Goal: Information Seeking & Learning: Learn about a topic

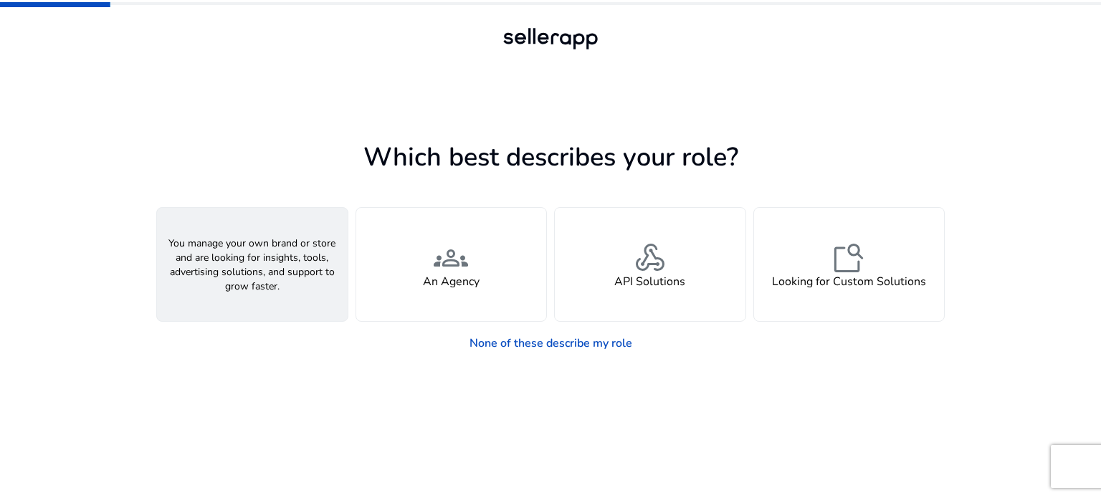
click at [269, 271] on span "person" at bounding box center [252, 258] width 34 height 34
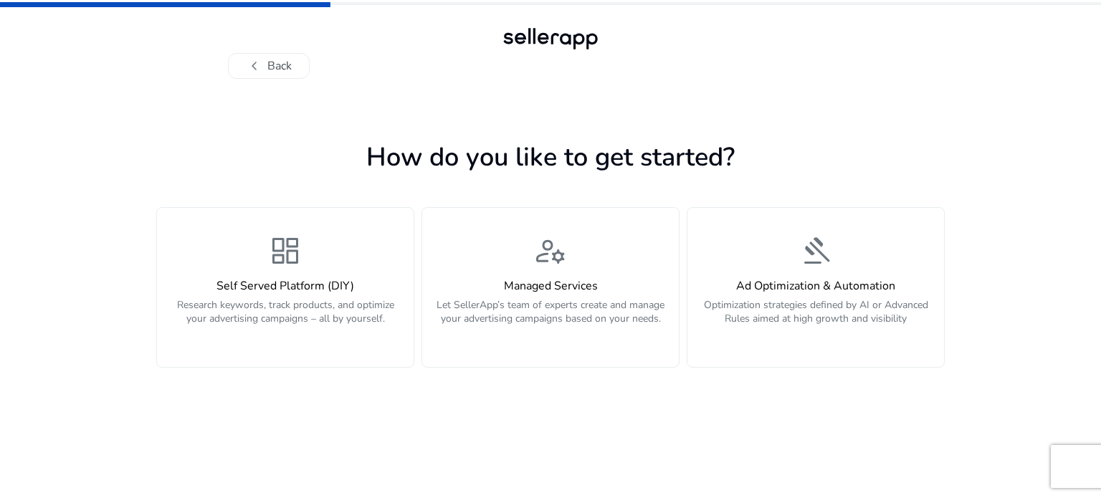
click at [269, 268] on span "dashboard" at bounding box center [285, 251] width 34 height 34
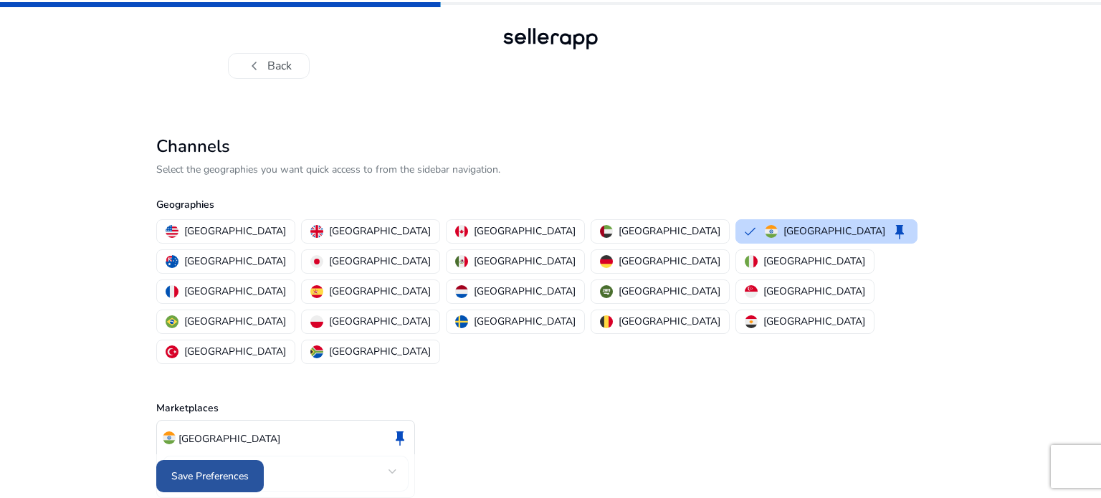
click at [215, 480] on span at bounding box center [210, 476] width 108 height 34
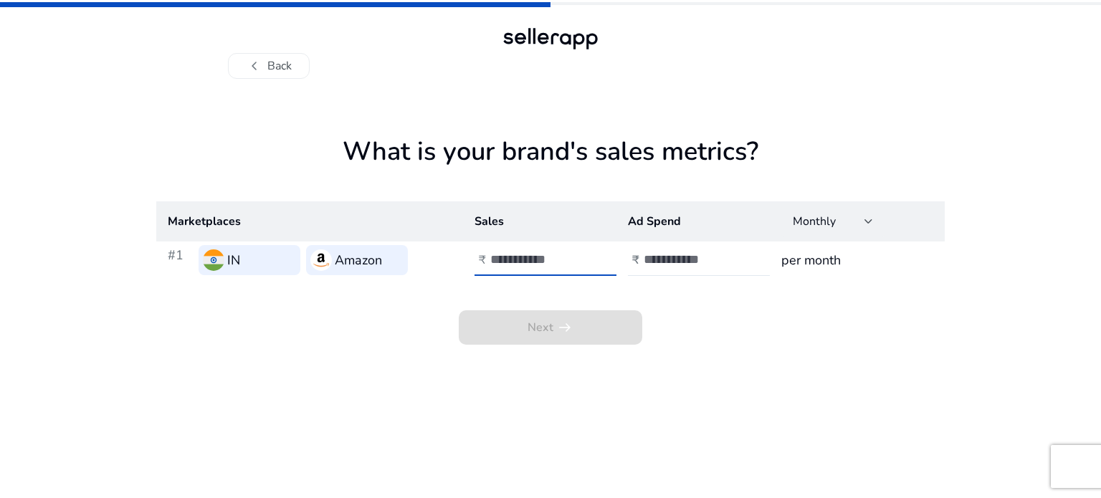
click at [541, 254] on input "number" at bounding box center [538, 260] width 97 height 16
click at [690, 259] on input "number" at bounding box center [692, 260] width 97 height 16
drag, startPoint x: 262, startPoint y: 82, endPoint x: 267, endPoint y: 66, distance: 17.0
click at [267, 66] on div "chevron_left Back What is your brand's sales metrics? Marketplaces Sales Ad Spe…" at bounding box center [550, 249] width 1101 height 498
click at [267, 66] on button "chevron_left Back" at bounding box center [269, 66] width 82 height 26
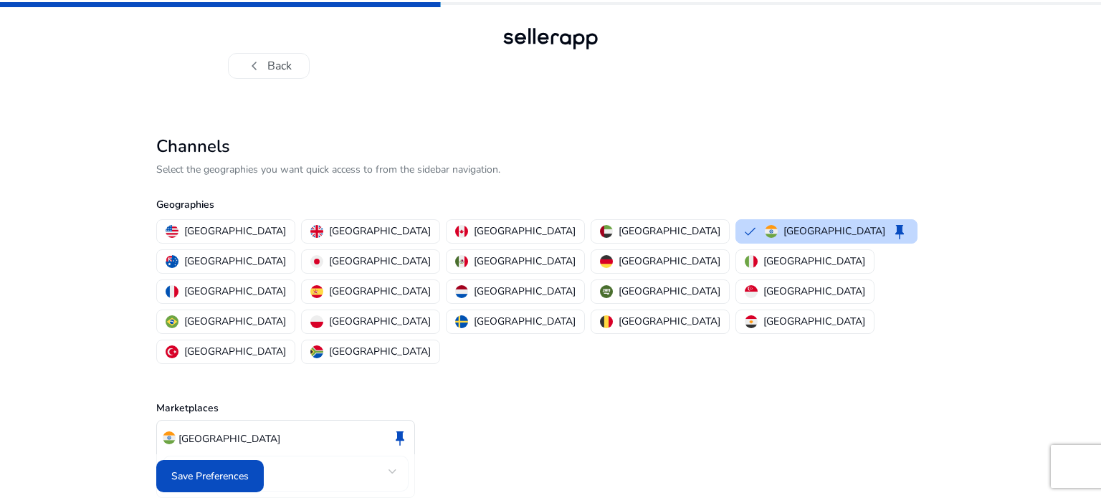
click at [267, 66] on button "chevron_left Back" at bounding box center [269, 66] width 82 height 26
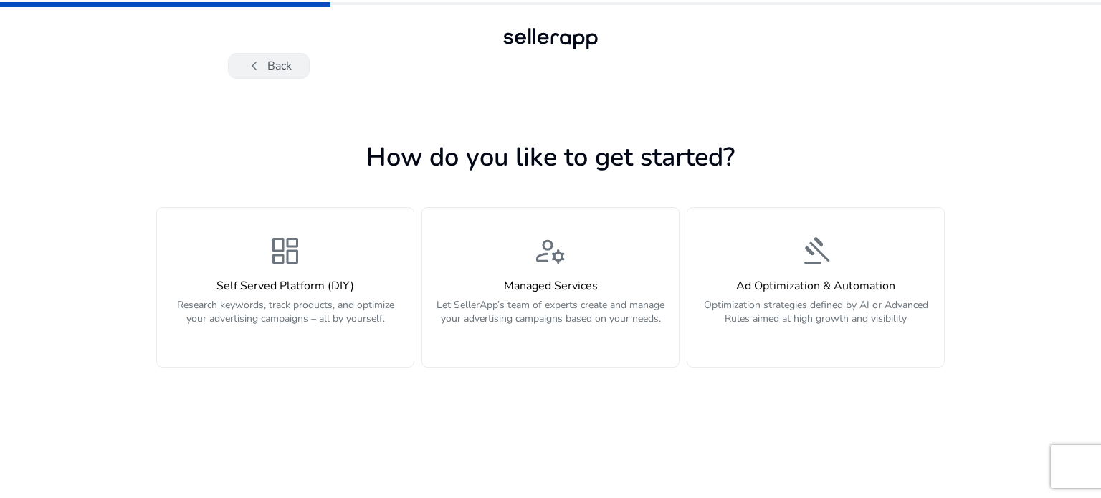
click at [271, 67] on button "chevron_left Back" at bounding box center [269, 66] width 82 height 26
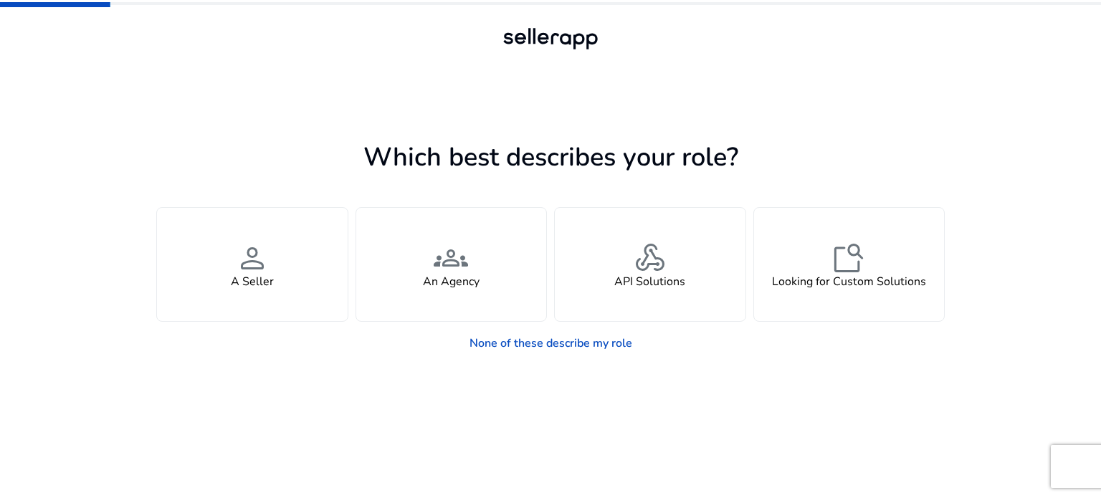
click at [252, 71] on div at bounding box center [550, 66] width 645 height 26
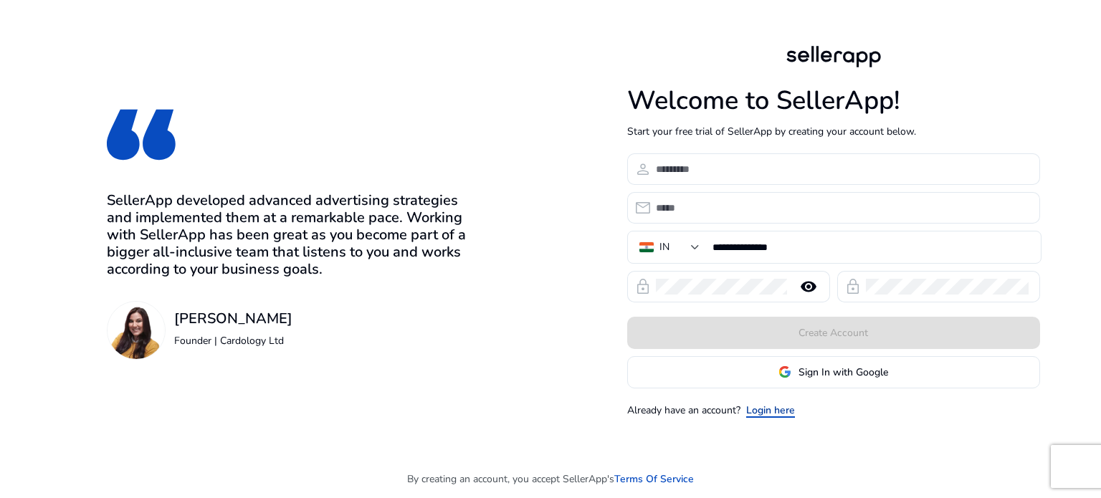
click at [763, 410] on link "Login here" at bounding box center [770, 410] width 49 height 15
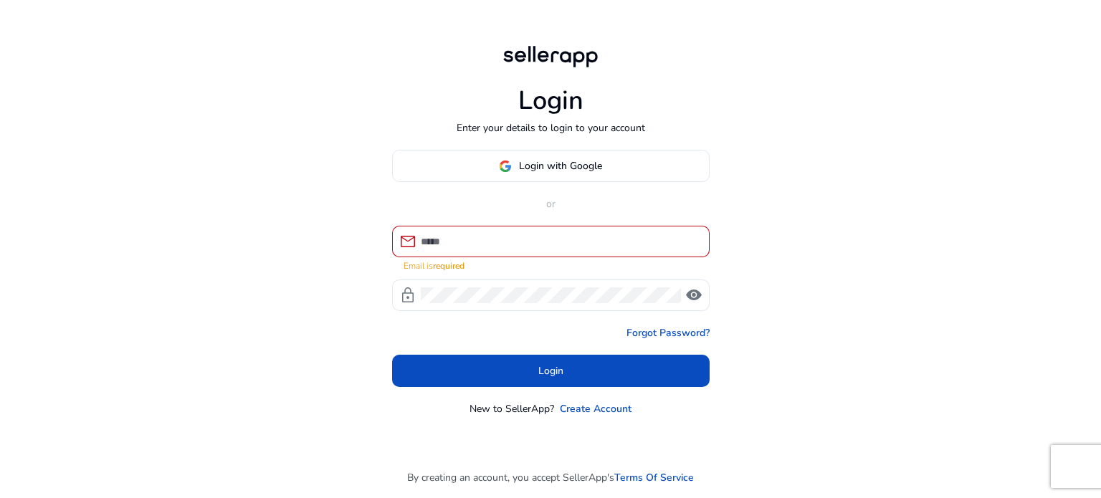
click at [616, 257] on div at bounding box center [559, 242] width 277 height 32
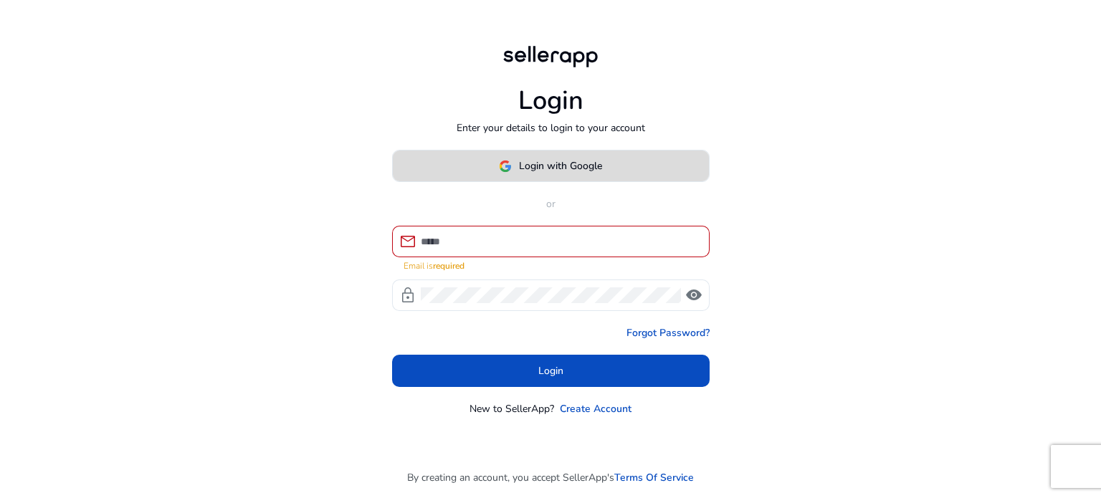
click at [605, 166] on span at bounding box center [551, 166] width 316 height 34
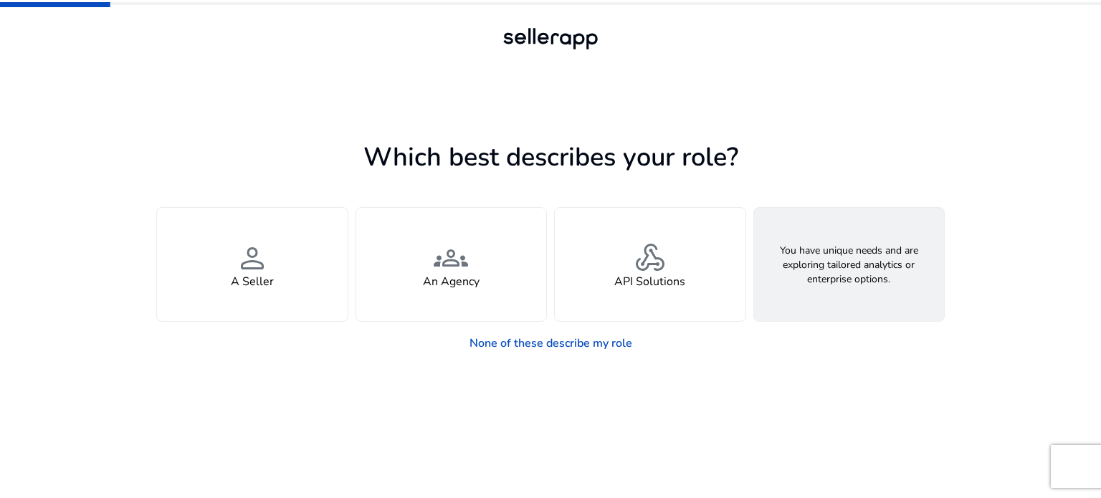
click at [878, 280] on h4 "Looking for Custom Solutions" at bounding box center [849, 282] width 154 height 14
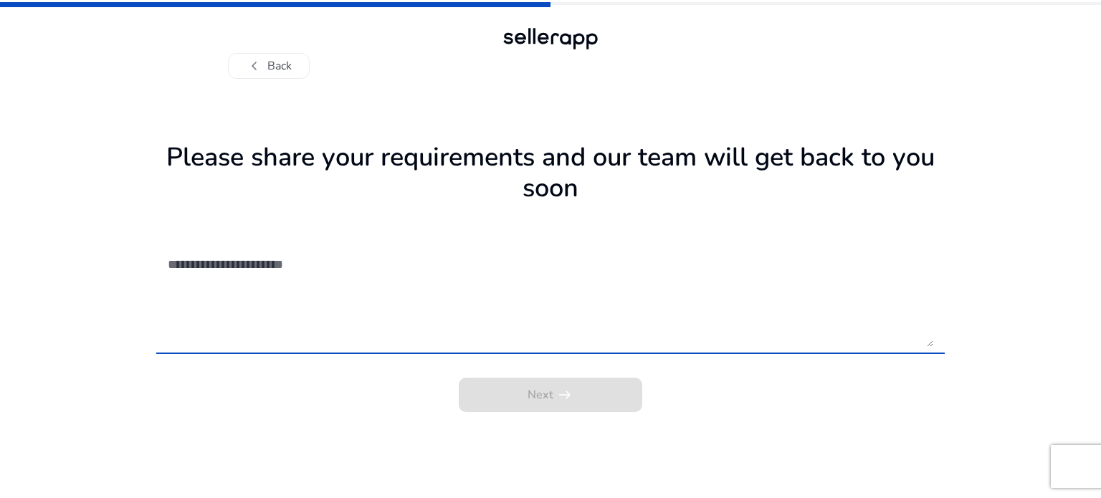
click at [840, 338] on textarea at bounding box center [551, 296] width 766 height 102
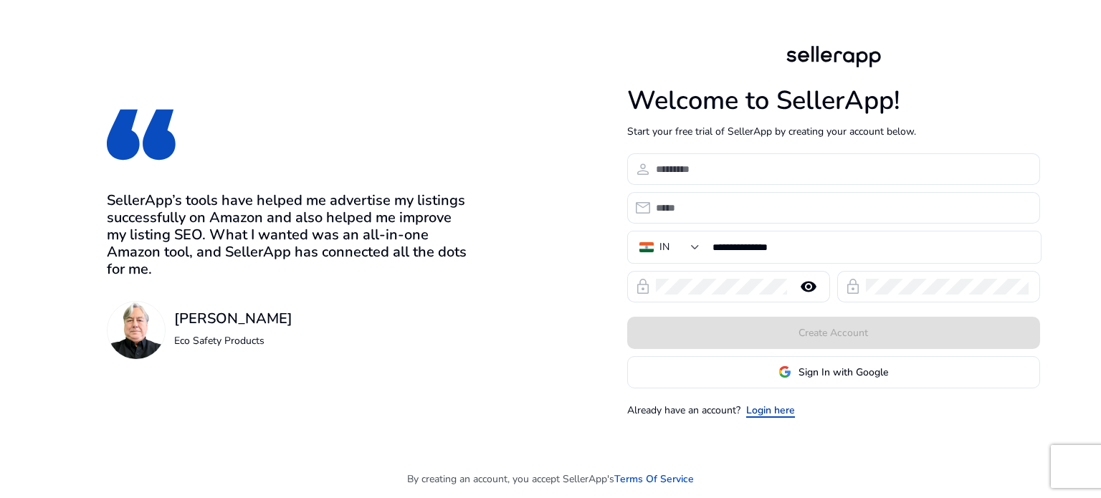
click at [784, 404] on link "Login here" at bounding box center [770, 410] width 49 height 15
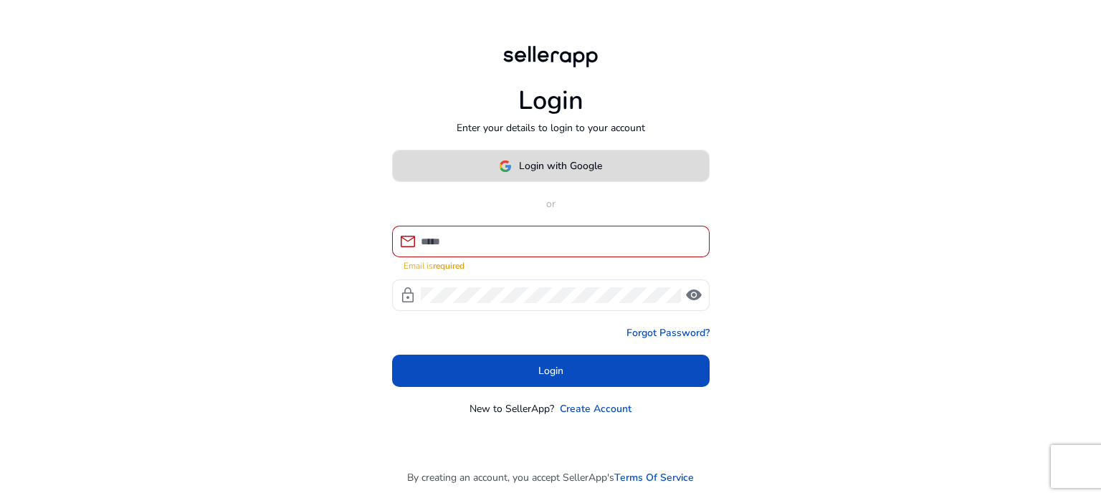
click at [599, 179] on button "Login with Google" at bounding box center [551, 166] width 318 height 32
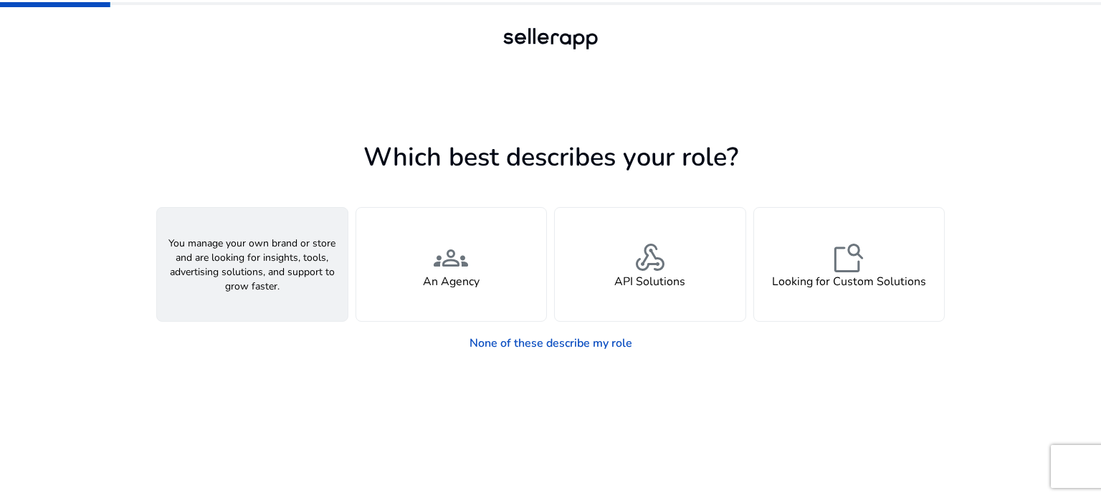
click at [269, 249] on span "person" at bounding box center [252, 258] width 34 height 34
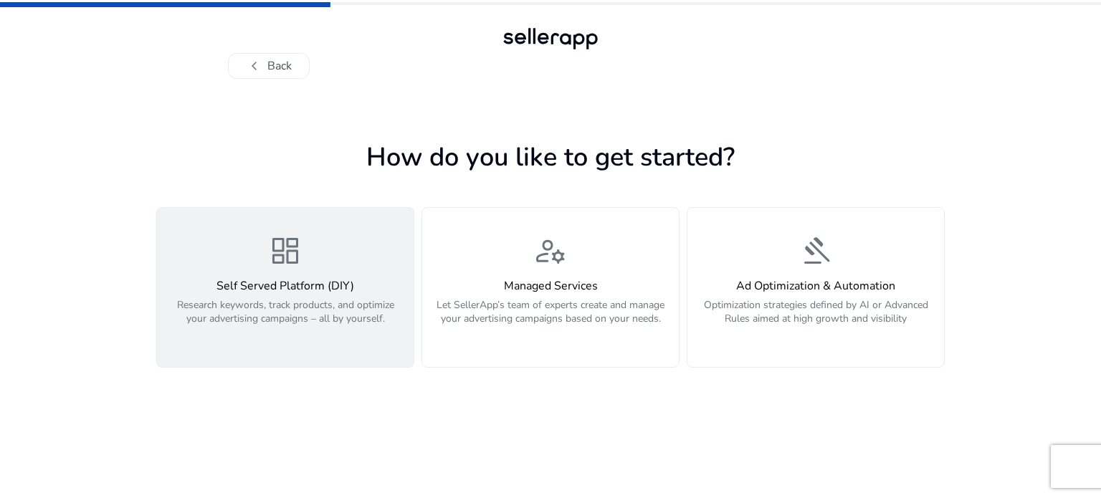
click at [356, 286] on h4 "Self Served Platform (DIY)" at bounding box center [285, 287] width 239 height 14
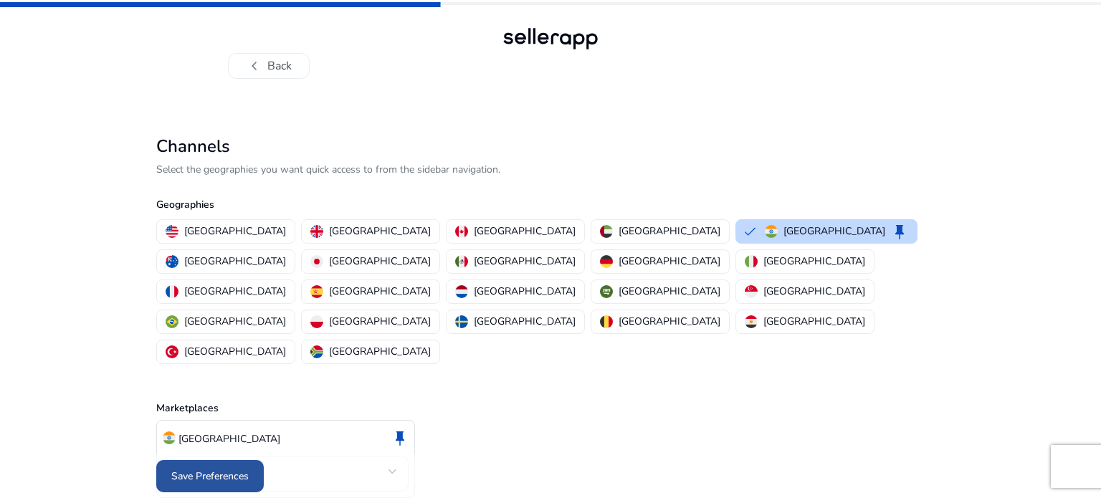
click at [229, 478] on span at bounding box center [210, 476] width 108 height 34
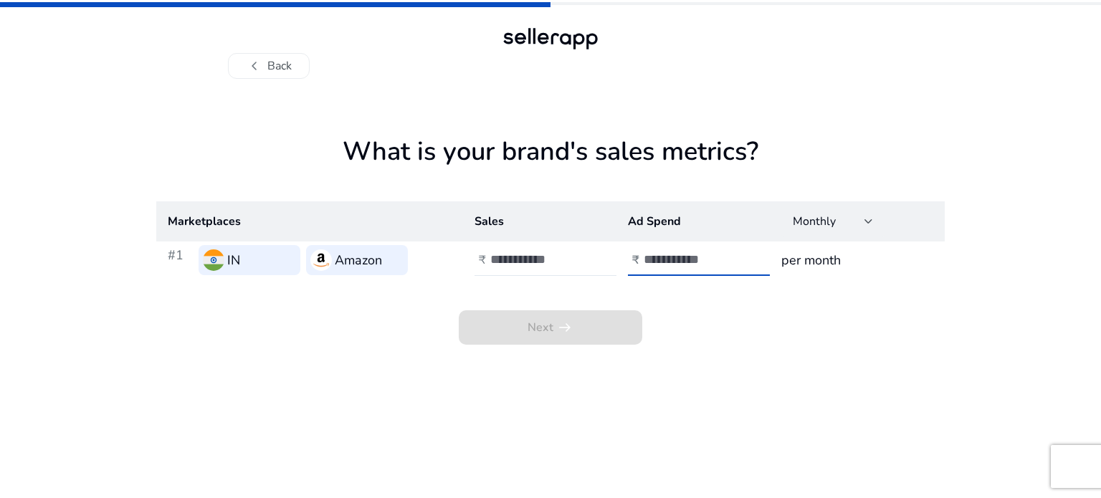
click at [654, 256] on input "number" at bounding box center [692, 260] width 97 height 16
type input "****"
click at [558, 260] on input "number" at bounding box center [538, 260] width 97 height 16
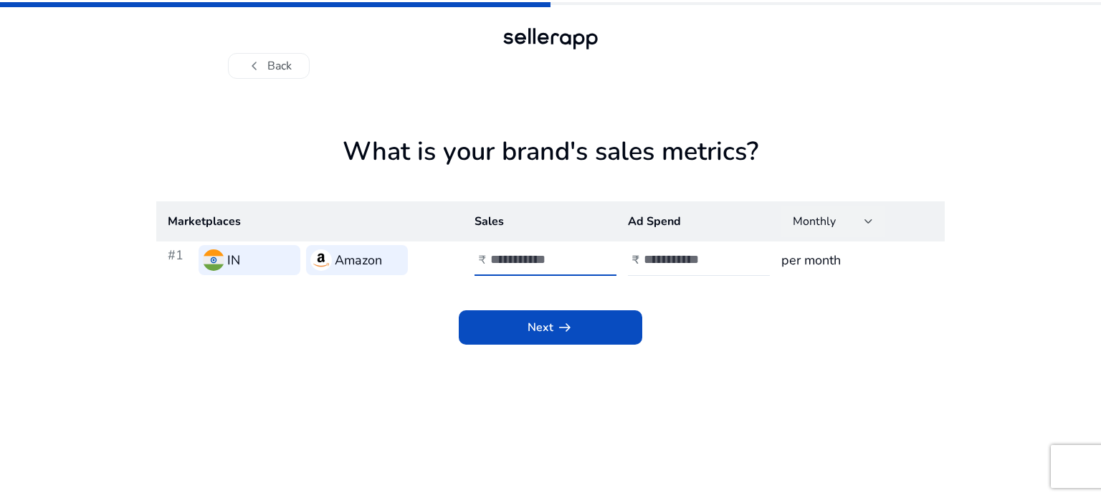
type input "****"
click at [862, 224] on div "Monthly" at bounding box center [829, 222] width 72 height 16
drag, startPoint x: 827, startPoint y: 257, endPoint x: 545, endPoint y: 335, distance: 292.3
click at [545, 335] on div "Monthly Yearly" at bounding box center [550, 249] width 1101 height 498
click at [545, 335] on div at bounding box center [550, 249] width 1101 height 498
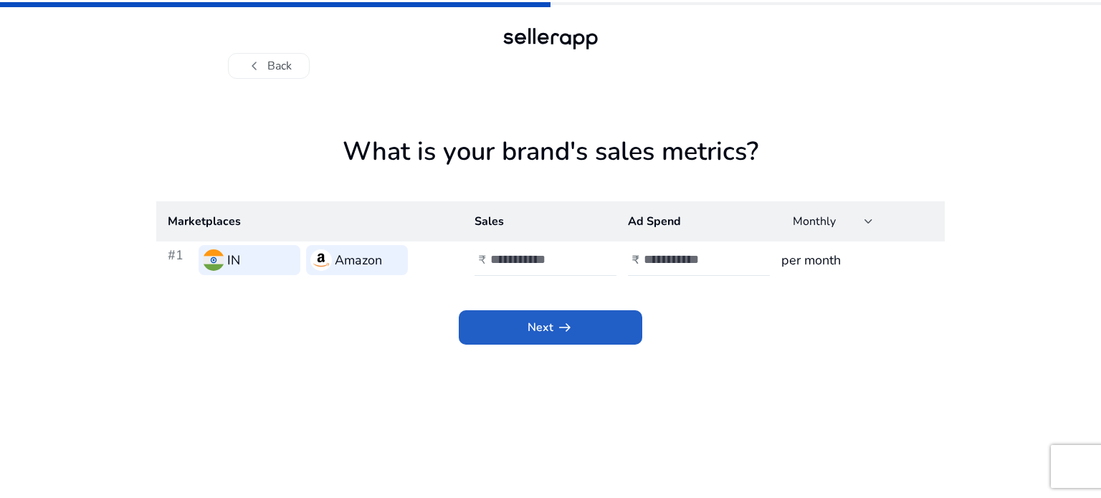
click at [545, 335] on span "Next arrow_right_alt" at bounding box center [551, 327] width 46 height 17
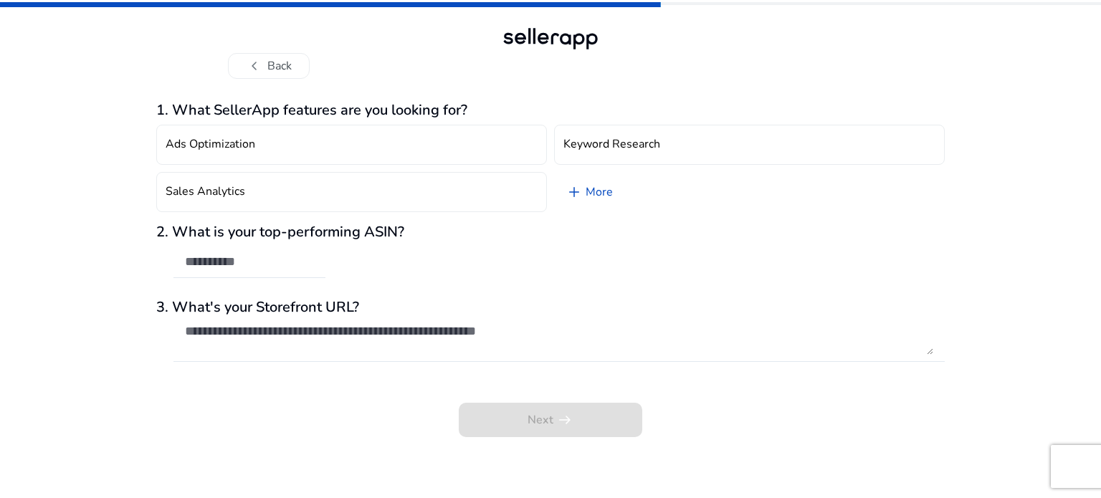
click at [564, 269] on div "2. What is your top-performing ASIN?" at bounding box center [550, 259] width 788 height 70
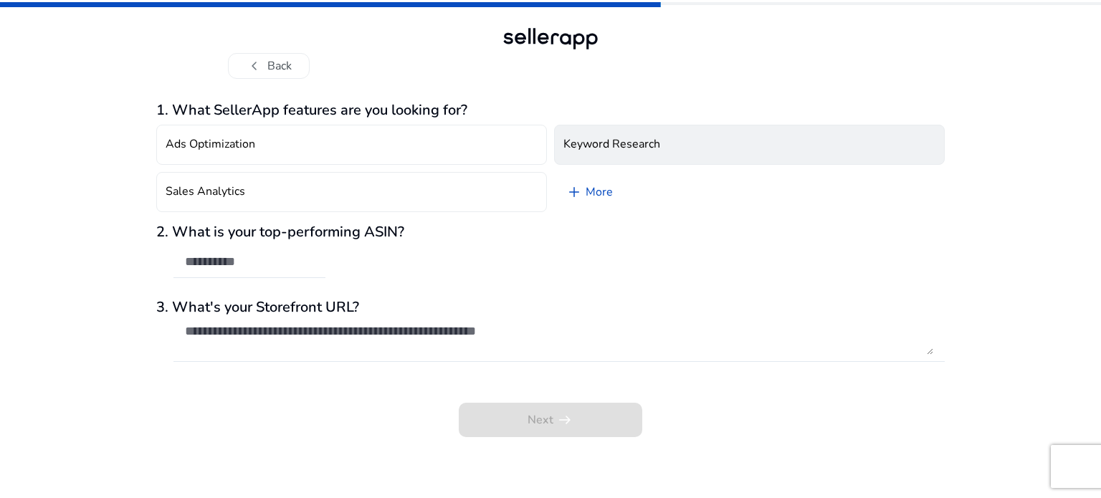
click at [690, 132] on button "Keyword Research" at bounding box center [749, 145] width 391 height 40
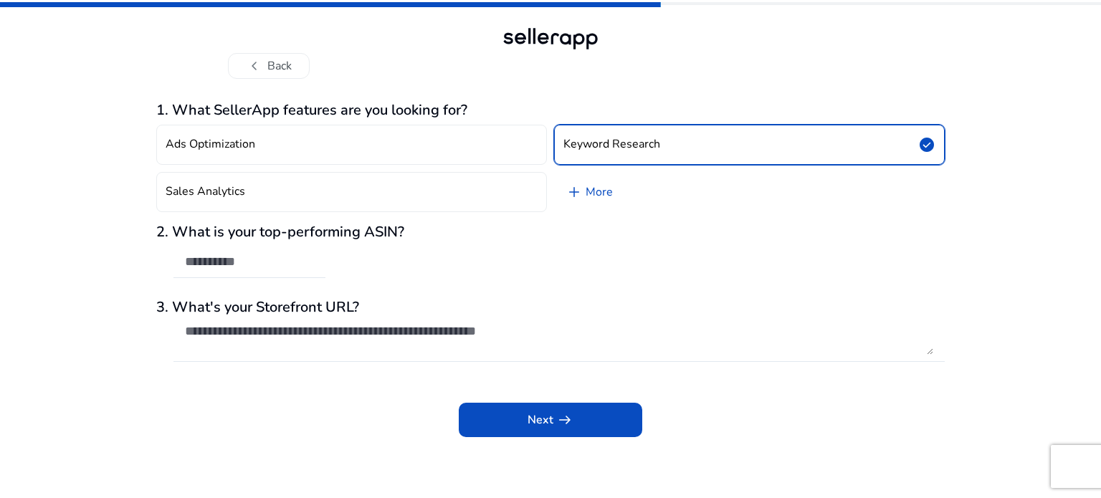
click at [610, 146] on h4 "Keyword Research" at bounding box center [611, 145] width 97 height 14
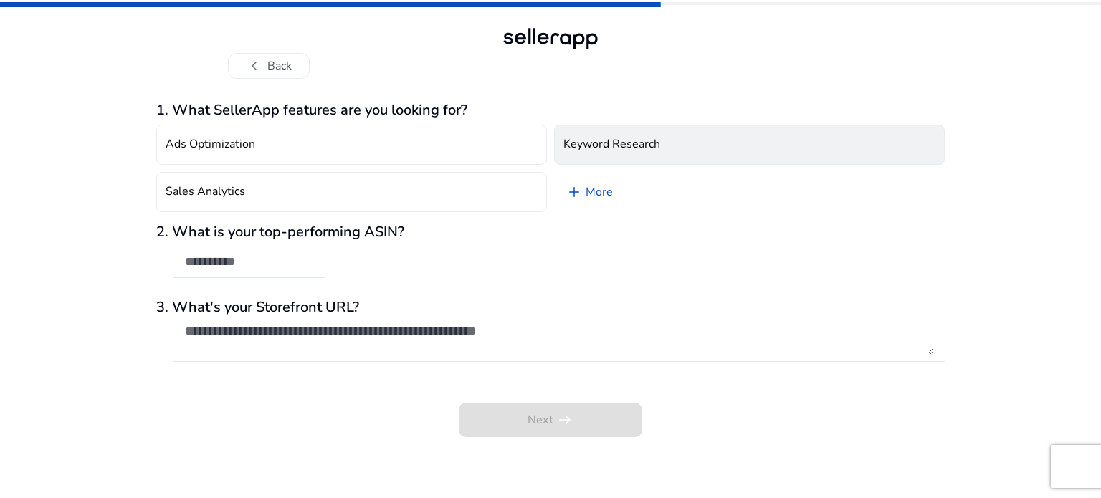
click at [620, 154] on button "Keyword Research" at bounding box center [749, 145] width 391 height 40
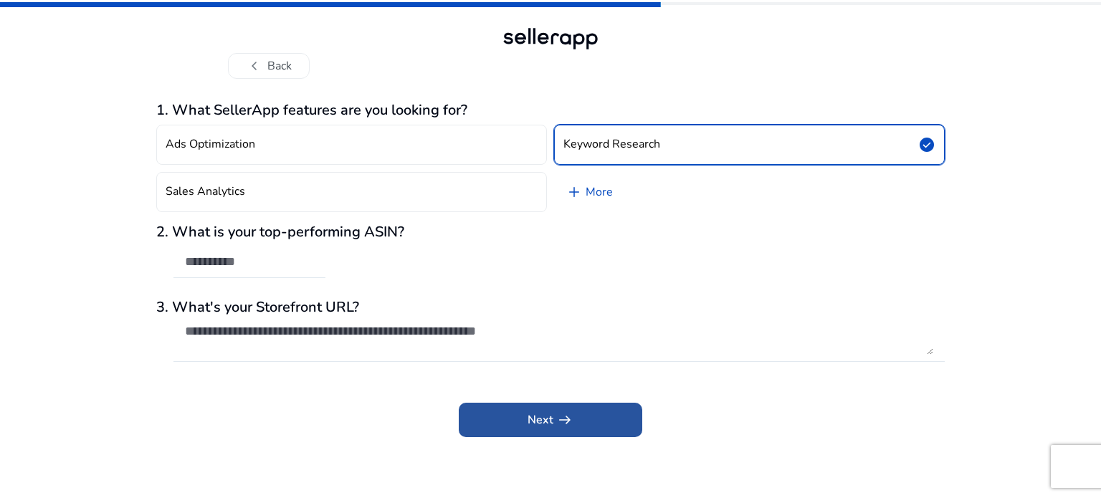
click at [555, 417] on app-icon "arrow_right_alt" at bounding box center [563, 419] width 20 height 17
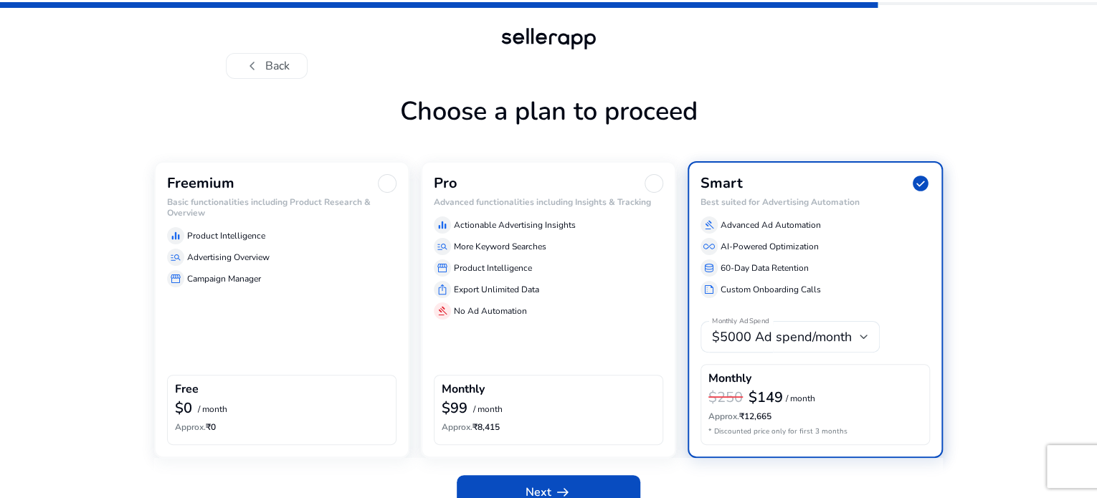
click at [310, 372] on div "Freemium Basic functionalities including Product Research & Overview equalizer …" at bounding box center [281, 309] width 255 height 296
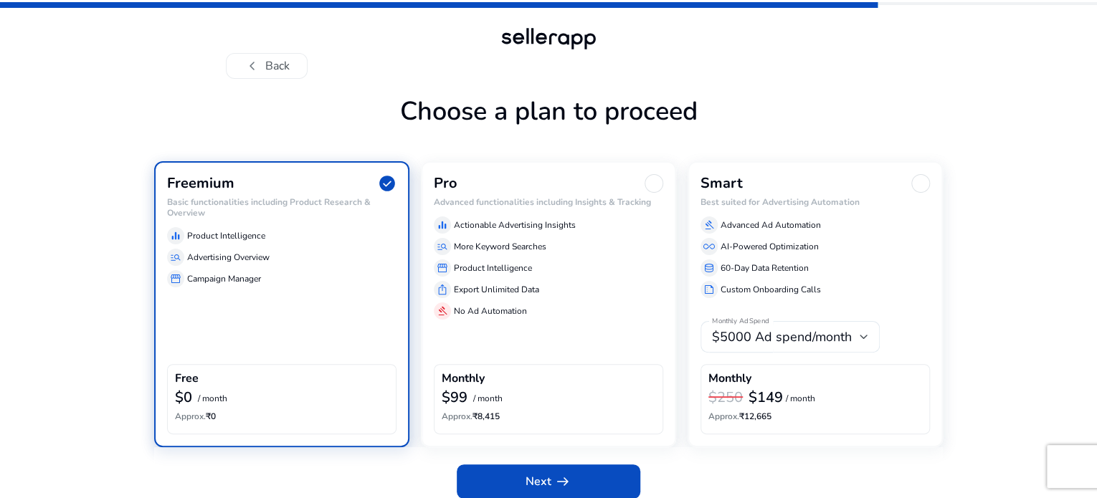
click at [1078, 415] on div "chevron_left Back Choose a plan to proceed Freemium check_circle Basic function…" at bounding box center [548, 255] width 1097 height 510
click at [226, 285] on p "Campaign Manager" at bounding box center [224, 278] width 74 height 13
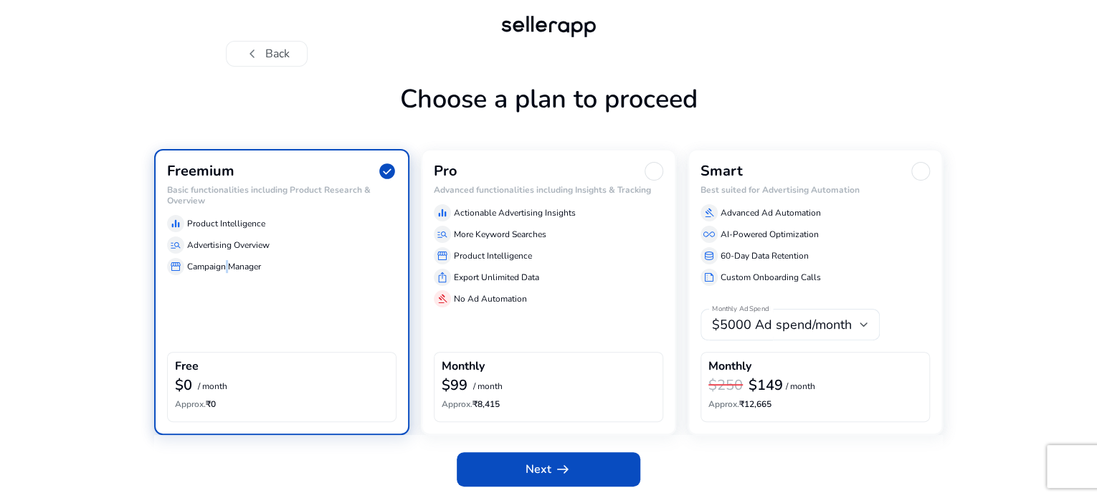
scroll to position [57, 0]
click at [583, 461] on span at bounding box center [548, 469] width 183 height 34
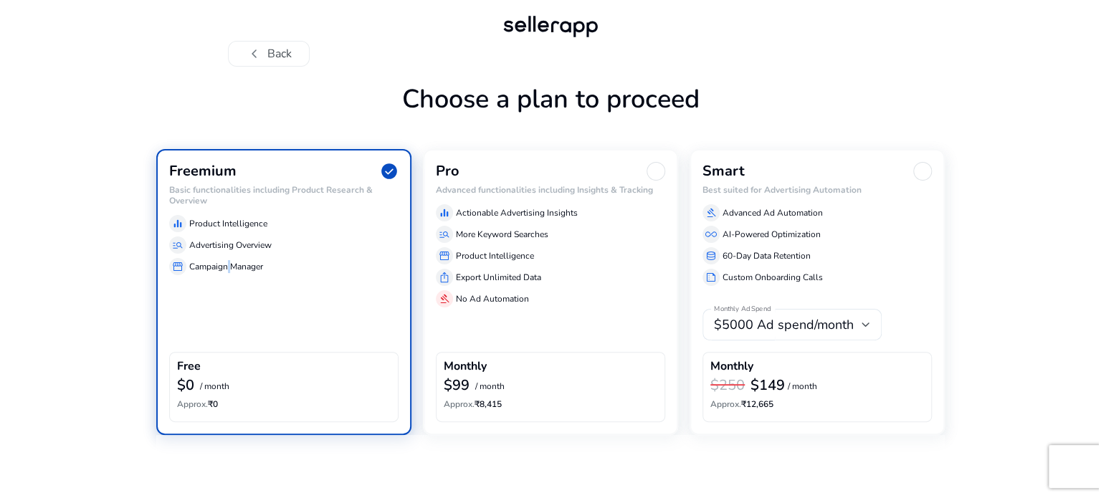
scroll to position [0, 0]
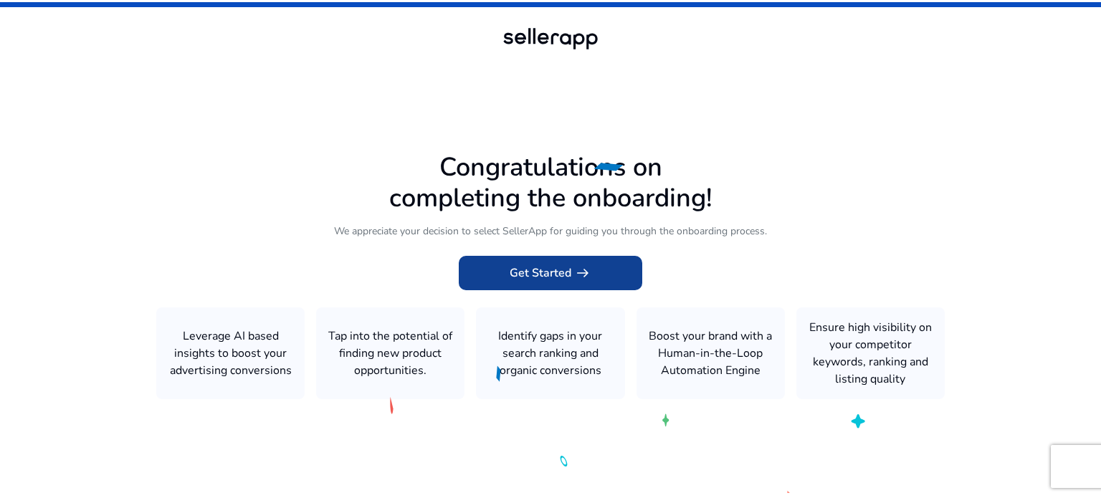
click at [543, 280] on span "Get Started arrow_right_alt" at bounding box center [551, 272] width 82 height 17
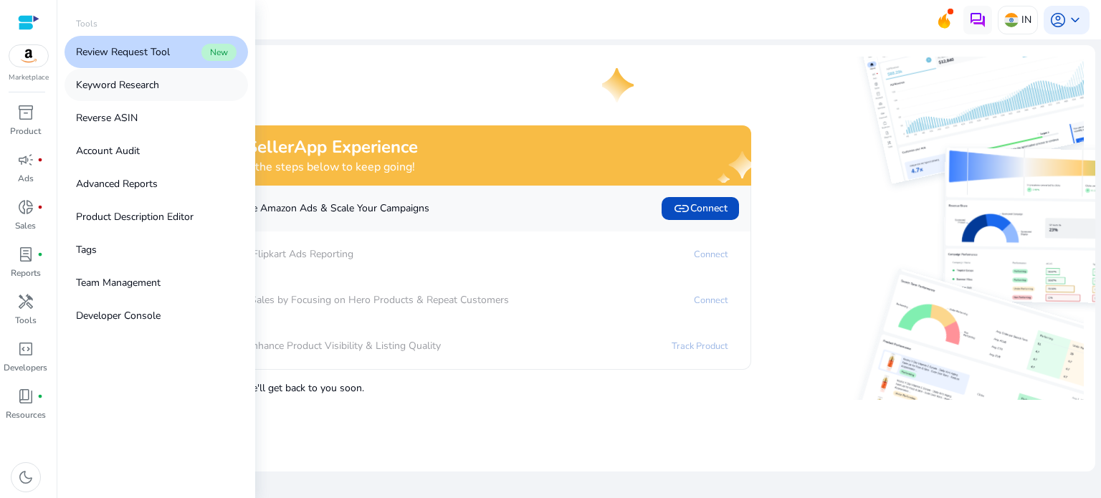
click at [158, 91] on p "Keyword Research" at bounding box center [117, 84] width 83 height 15
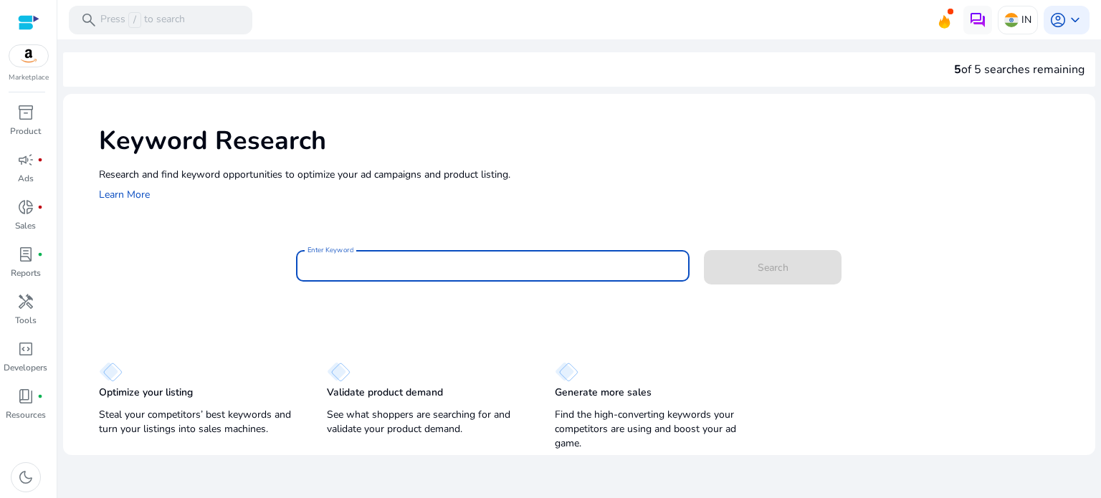
click at [347, 260] on input "Enter Keyword" at bounding box center [492, 266] width 371 height 16
paste input "**********"
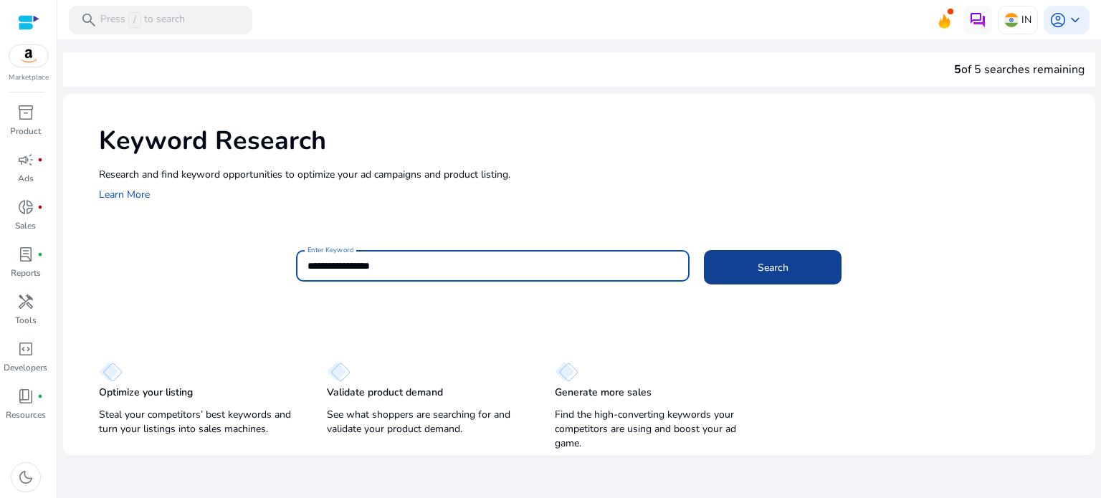
type input "**********"
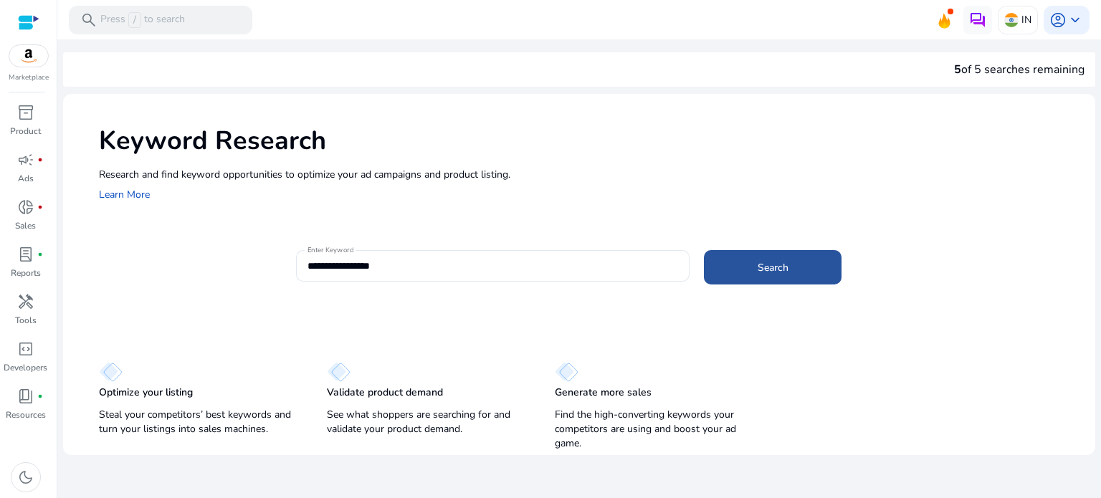
click at [759, 262] on span "Search" at bounding box center [773, 267] width 31 height 15
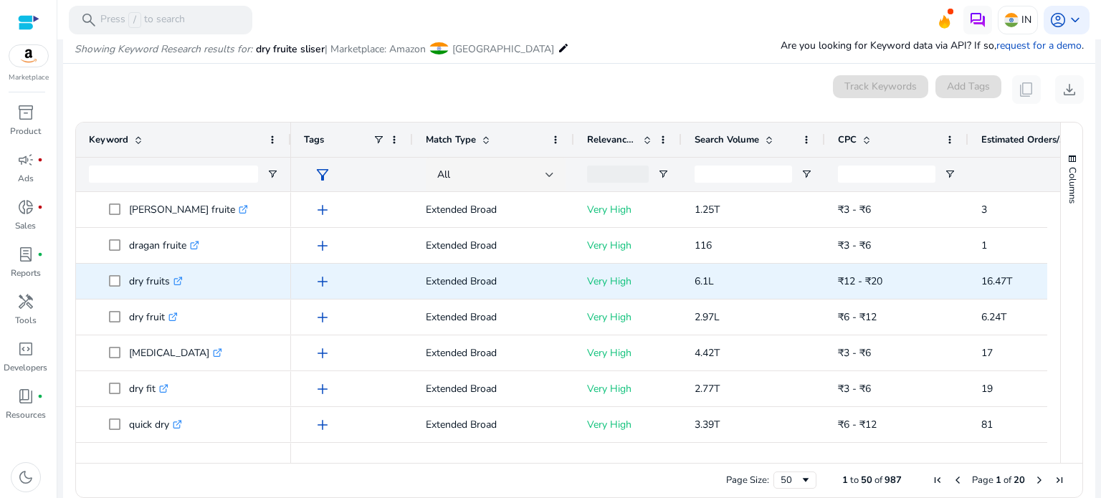
scroll to position [171, 0]
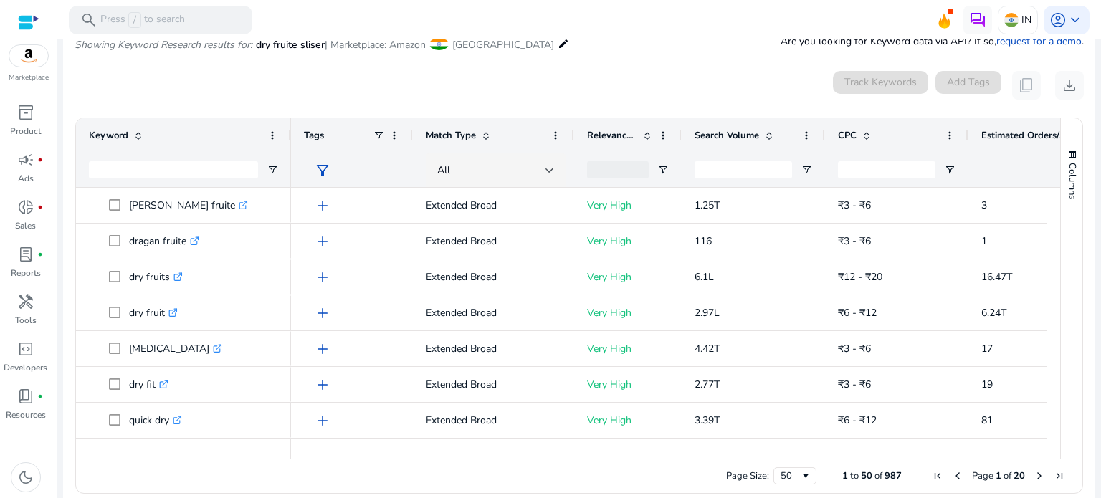
click at [317, 166] on span "filter_alt" at bounding box center [322, 170] width 17 height 17
click at [317, 166] on div at bounding box center [550, 249] width 1101 height 498
click at [548, 174] on div at bounding box center [549, 170] width 9 height 17
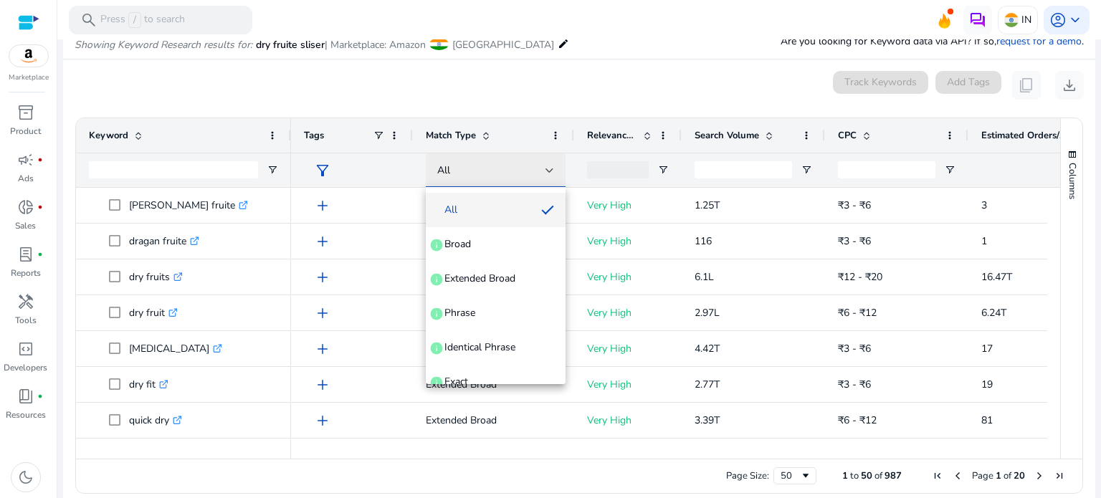
click at [548, 174] on div at bounding box center [550, 249] width 1101 height 498
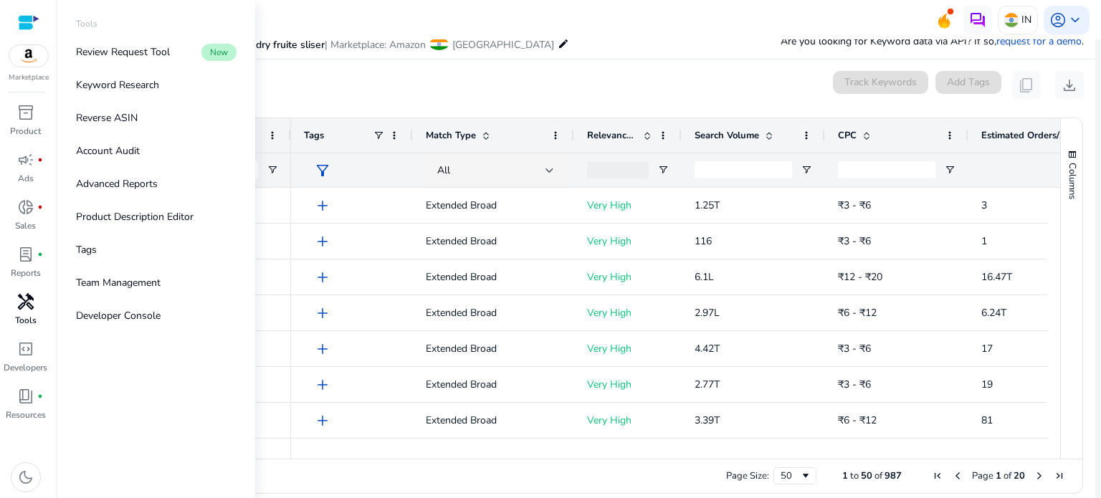
click at [25, 293] on span "handyman" at bounding box center [25, 301] width 17 height 17
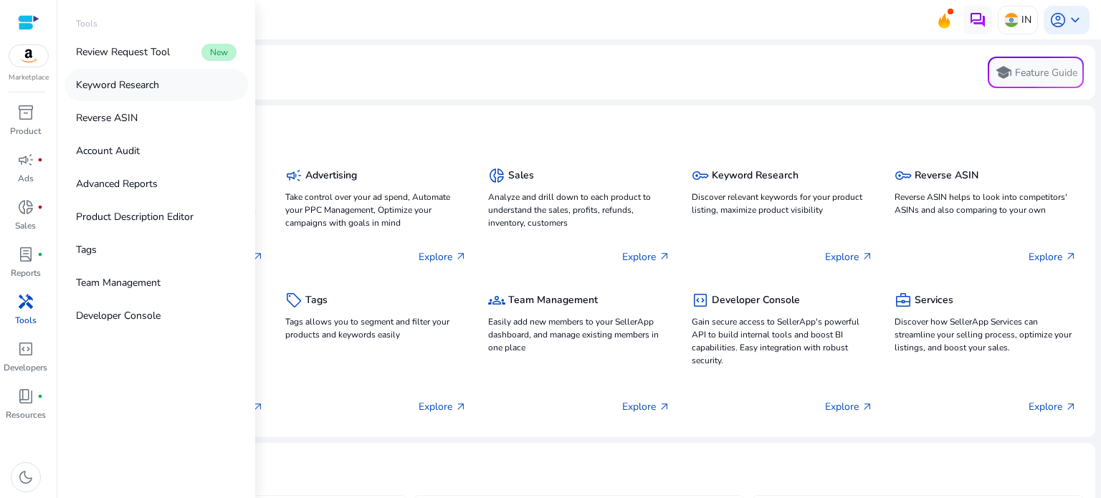
click at [160, 87] on link "Keyword Research" at bounding box center [156, 85] width 183 height 32
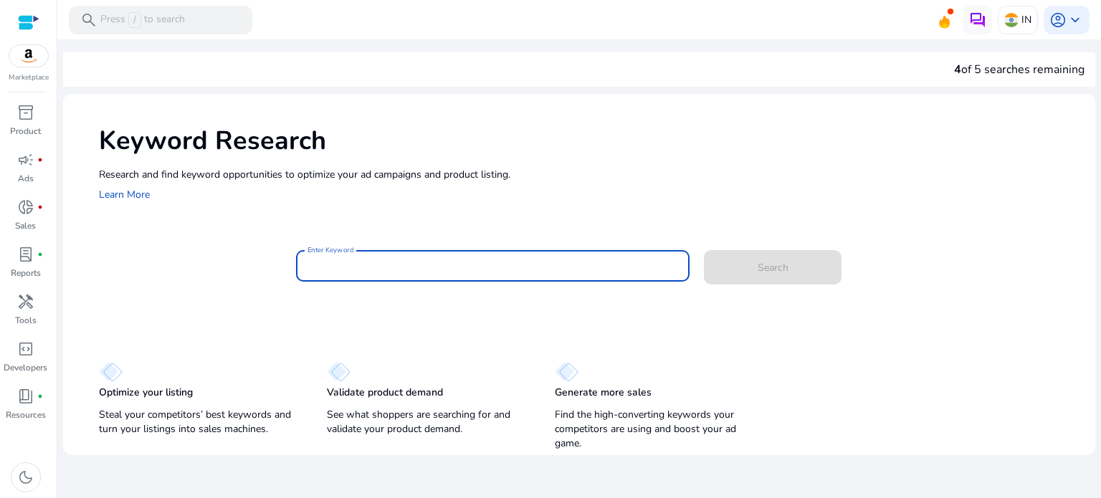
click at [363, 261] on input "Enter Keyword" at bounding box center [492, 266] width 371 height 16
paste input "**********"
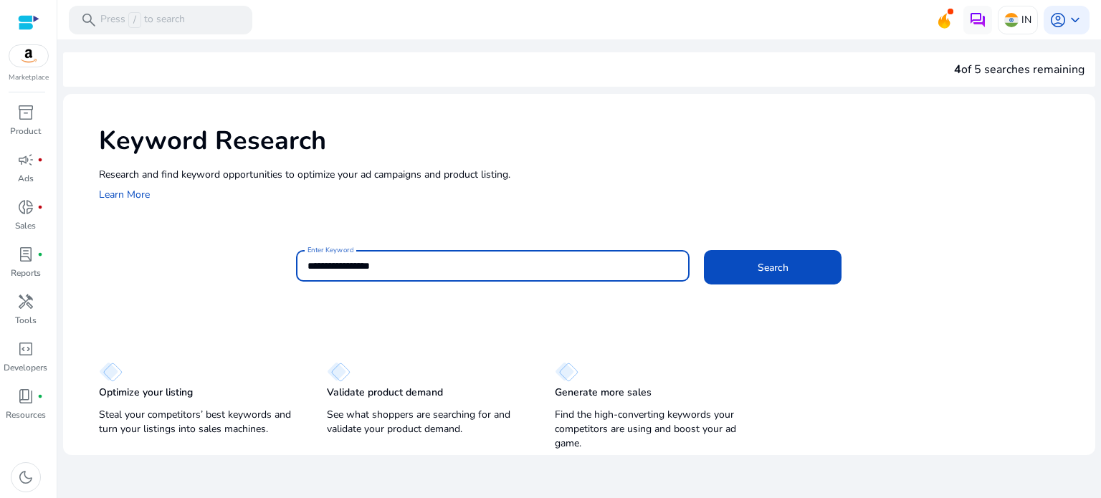
click at [350, 267] on input "**********" at bounding box center [492, 266] width 371 height 16
click at [361, 264] on input "**********" at bounding box center [492, 266] width 371 height 16
type input "**********"
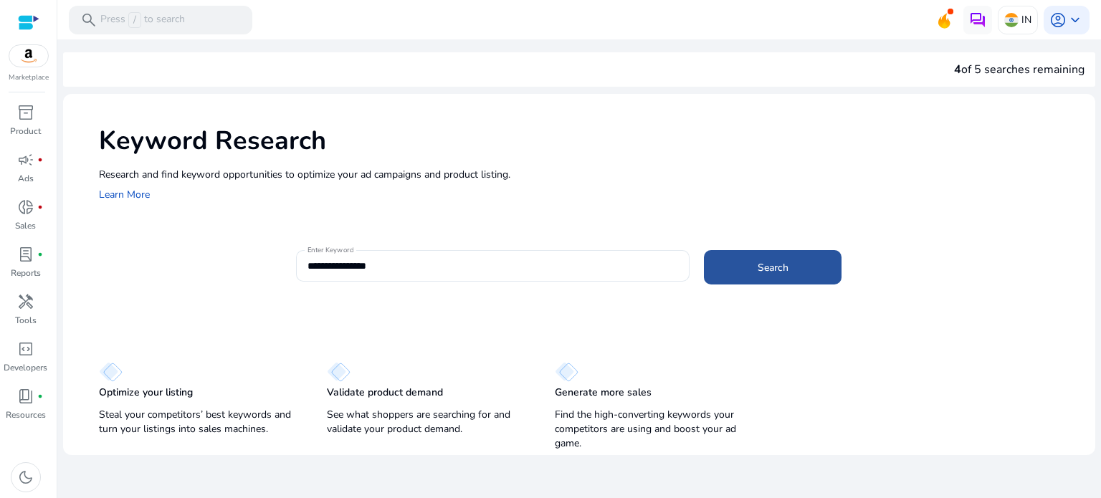
click at [733, 272] on span at bounding box center [773, 267] width 138 height 34
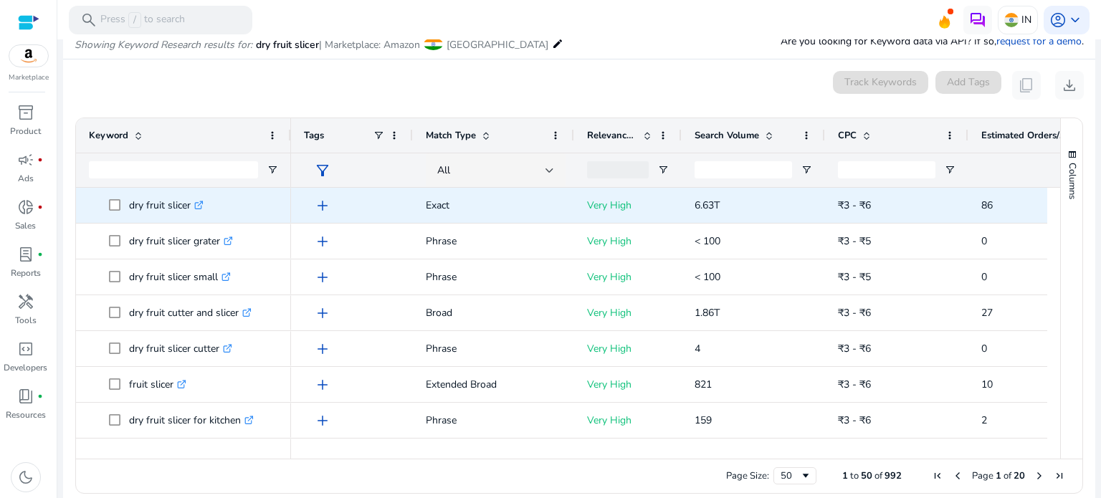
drag, startPoint x: 176, startPoint y: 436, endPoint x: 207, endPoint y: 193, distance: 245.0
copy div "fruit .st0{fill:#2c8af8} dry fruit box .st0{fill:#2c8af8} dry fruit combo .st0{…"
click at [76, 197] on div "dry fruit slicer .st0{fill:#2c8af8}" at bounding box center [183, 205] width 215 height 35
drag, startPoint x: 125, startPoint y: 194, endPoint x: 132, endPoint y: 215, distance: 22.4
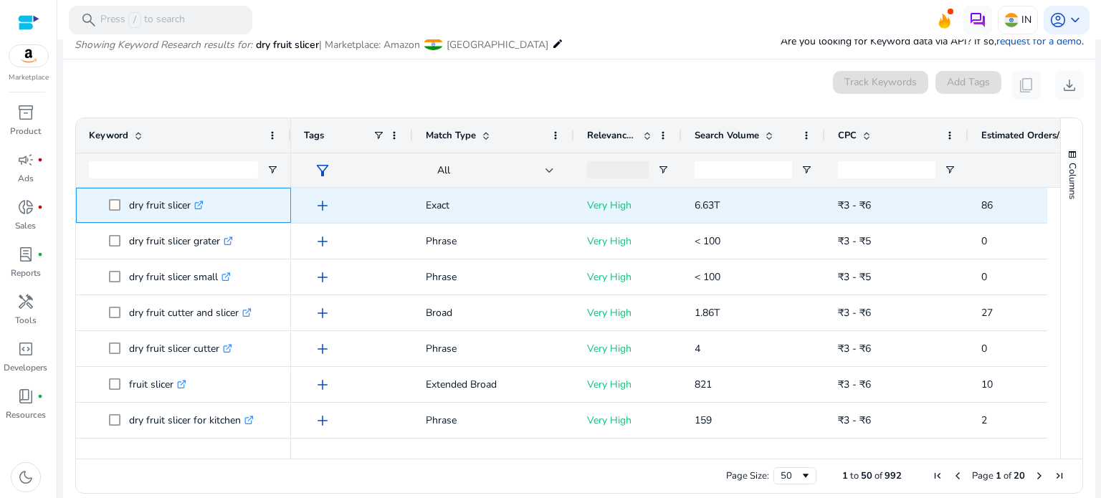
click at [132, 215] on span "dry fruit slicer .st0{fill:#2c8af8}" at bounding box center [193, 205] width 169 height 29
click at [126, 194] on span at bounding box center [119, 205] width 20 height 29
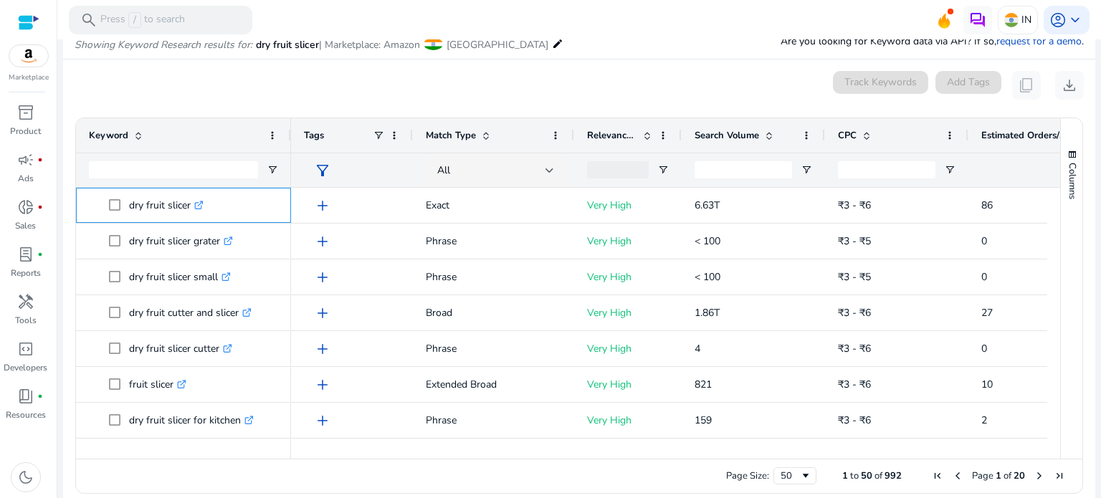
drag, startPoint x: 126, startPoint y: 194, endPoint x: 146, endPoint y: 183, distance: 22.5
click at [146, 183] on div "Keyword Tags Match Type CPC" at bounding box center [568, 288] width 984 height 340
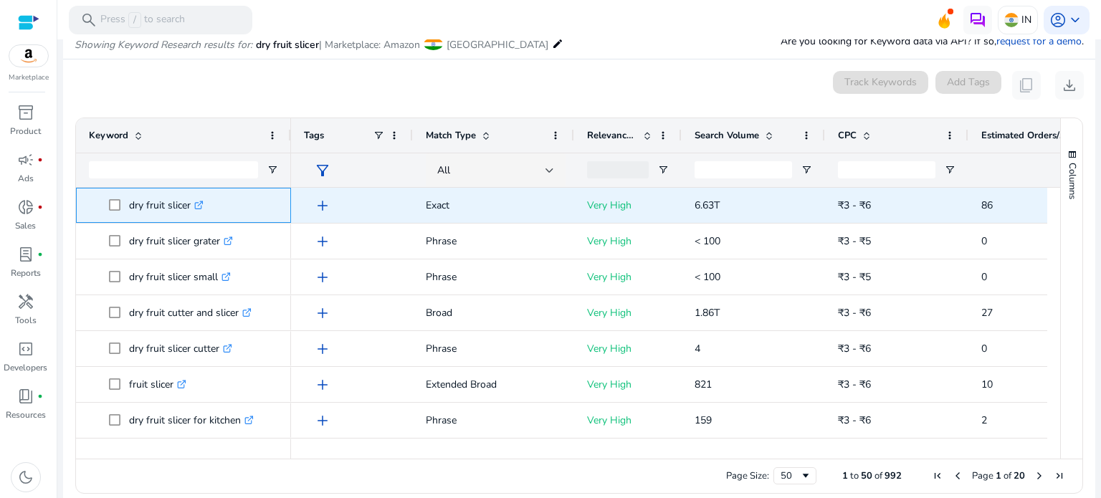
click at [127, 197] on span at bounding box center [119, 205] width 20 height 29
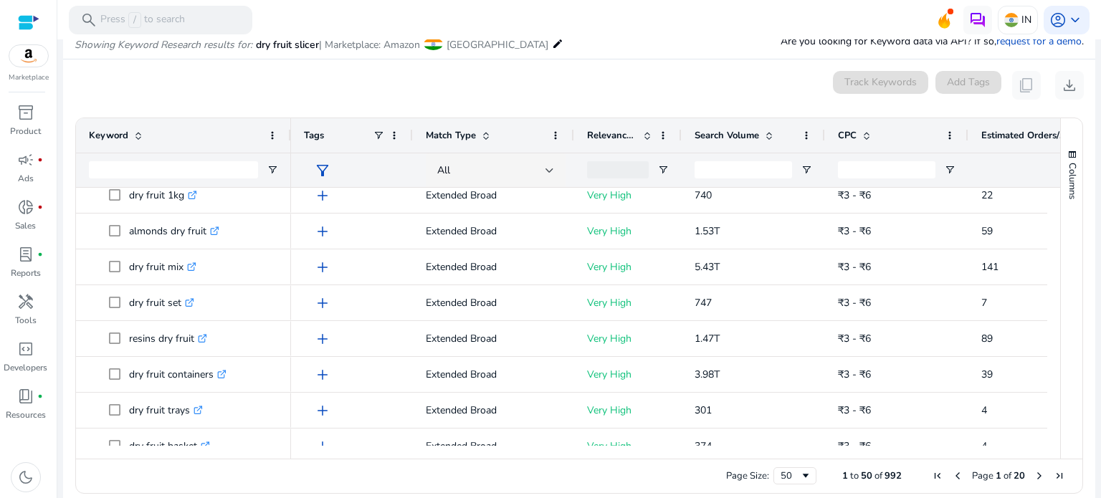
scroll to position [935, 0]
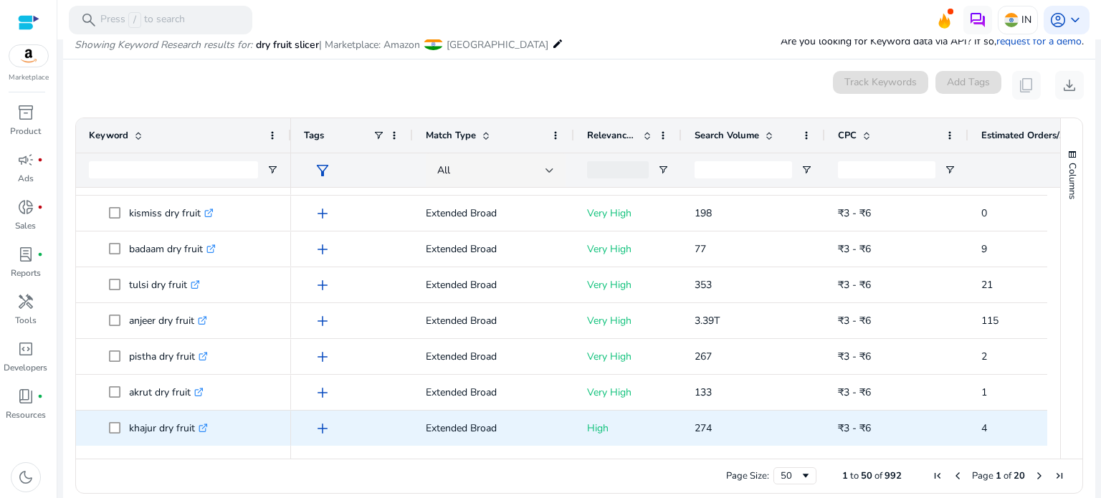
drag, startPoint x: 127, startPoint y: 197, endPoint x: 214, endPoint y: 438, distance: 256.2
copy div "dry fruit slicer .st0{fill:#2c8af8} cranberry dry fruit .st0{fill:#2c8af8} munn…"
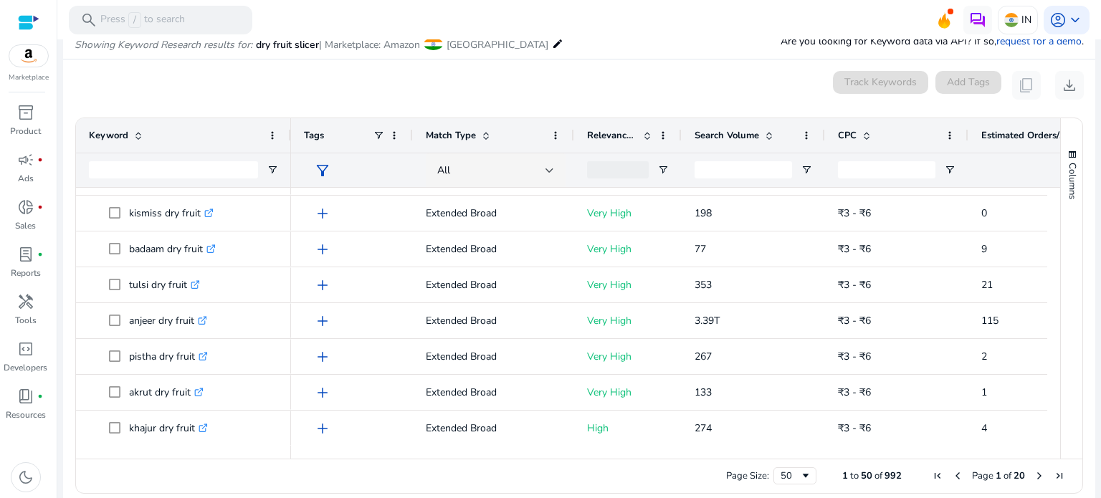
click at [310, 92] on div "0 keyword(s) selected Track Keywords Add Tags content_copy download" at bounding box center [579, 85] width 1009 height 29
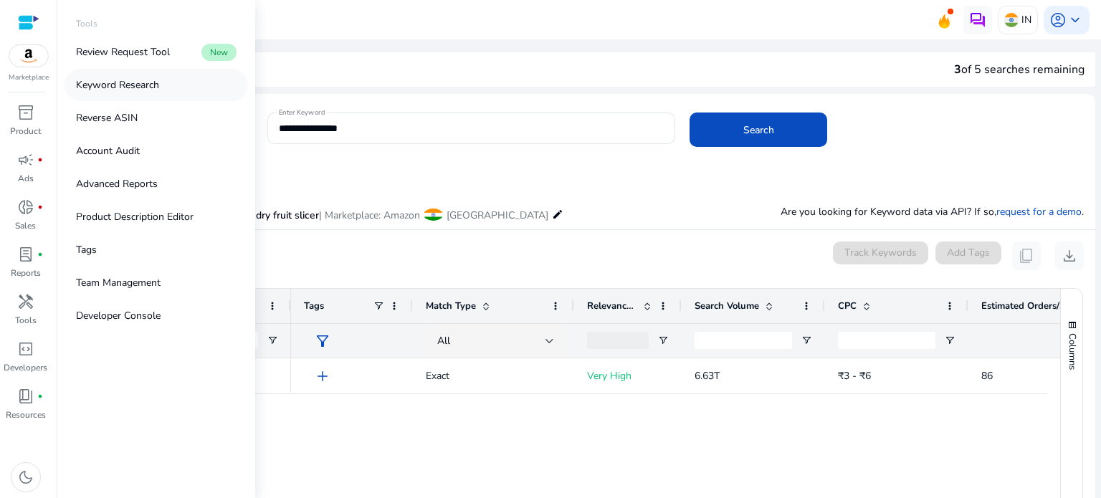
scroll to position [1533, 0]
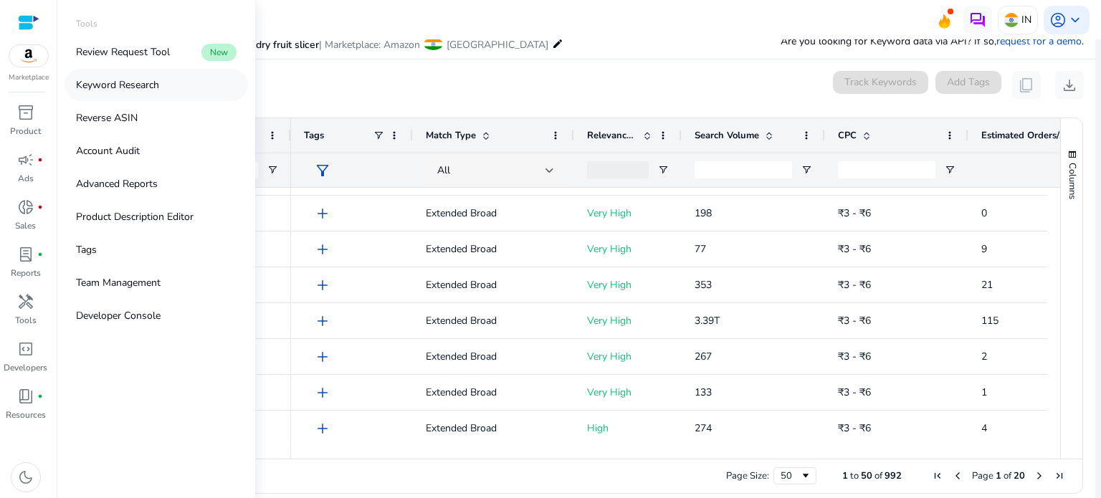
drag, startPoint x: 0, startPoint y: 0, endPoint x: 149, endPoint y: 85, distance: 171.8
click at [149, 85] on p "Keyword Research" at bounding box center [117, 84] width 83 height 15
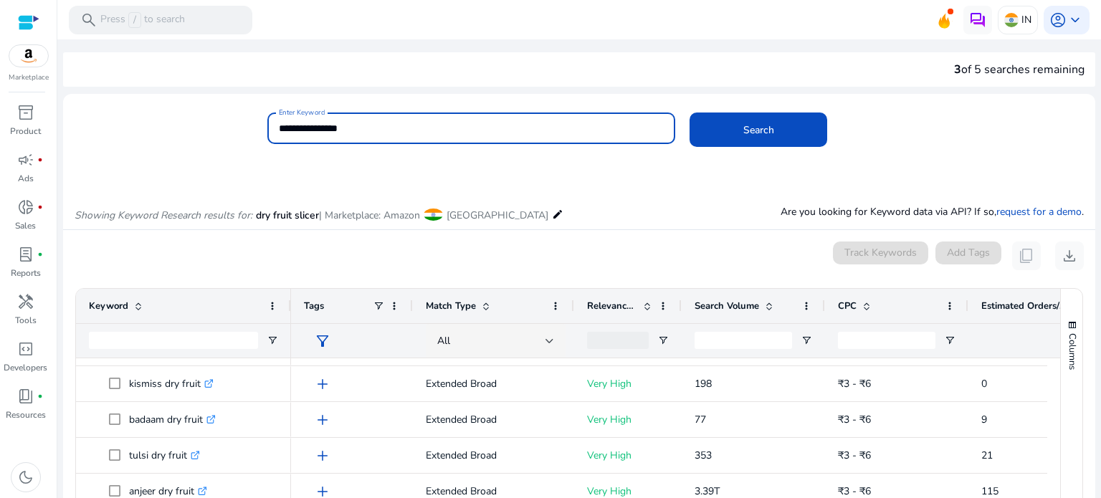
click at [363, 128] on input "**********" at bounding box center [472, 128] width 386 height 16
type input "*"
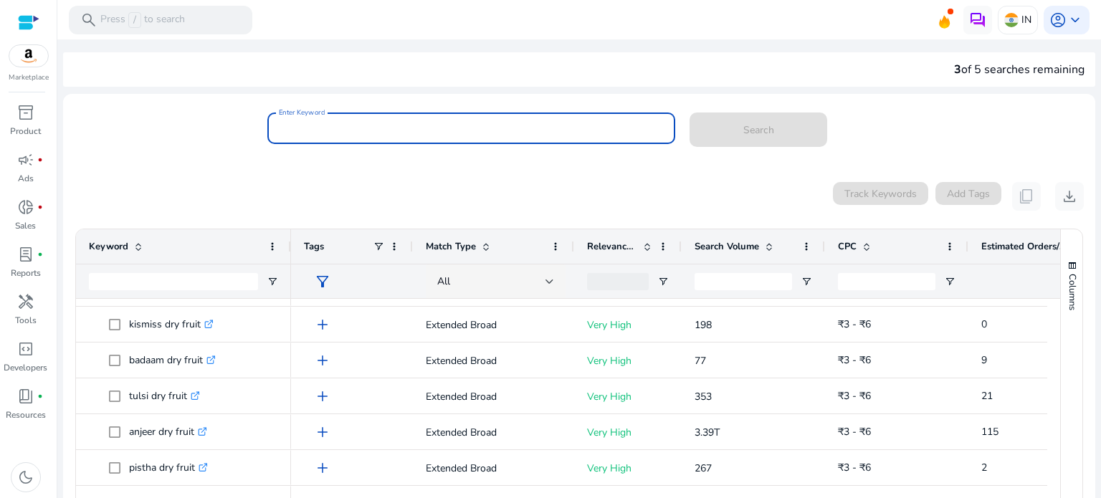
type input "*"
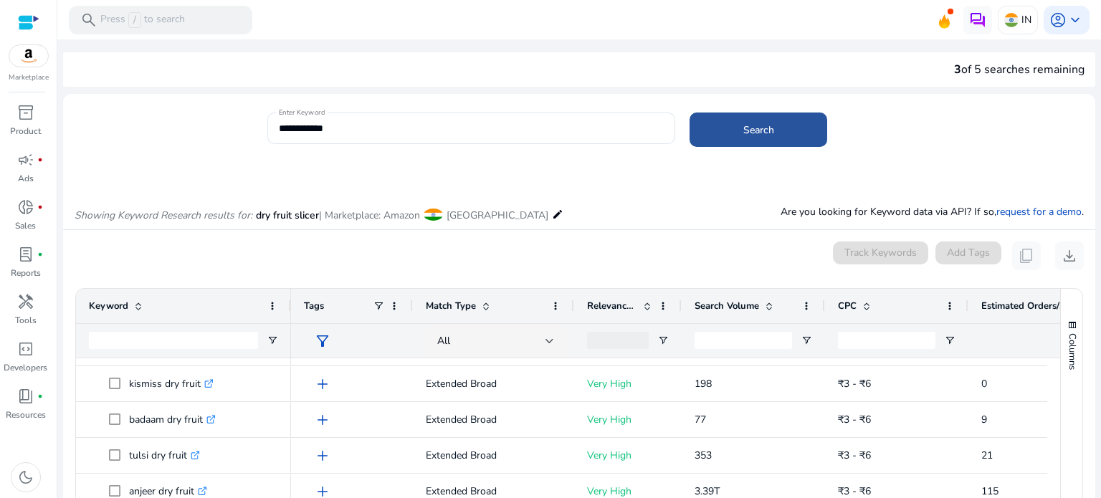
click at [703, 138] on span at bounding box center [759, 130] width 138 height 34
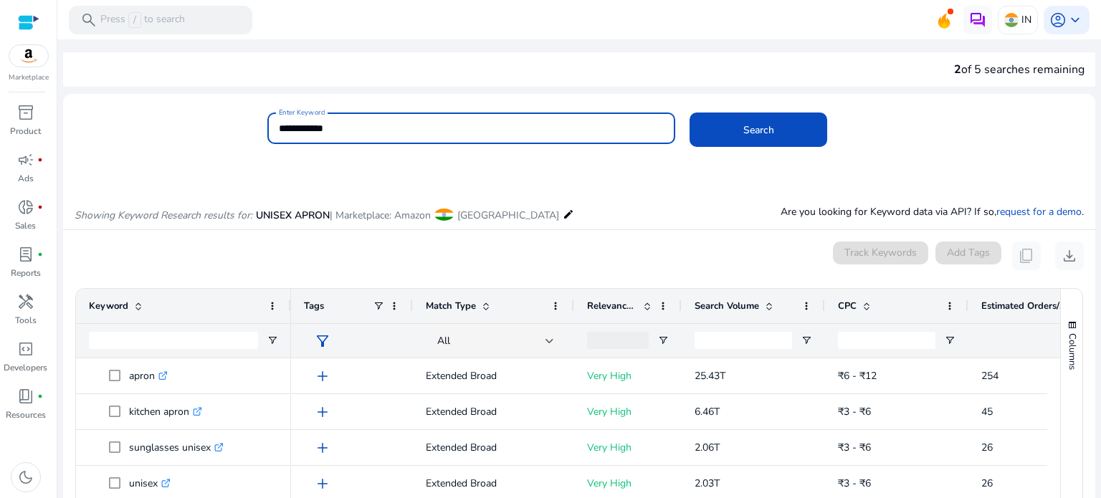
click at [315, 120] on input "**********" at bounding box center [472, 128] width 386 height 16
type input "*****"
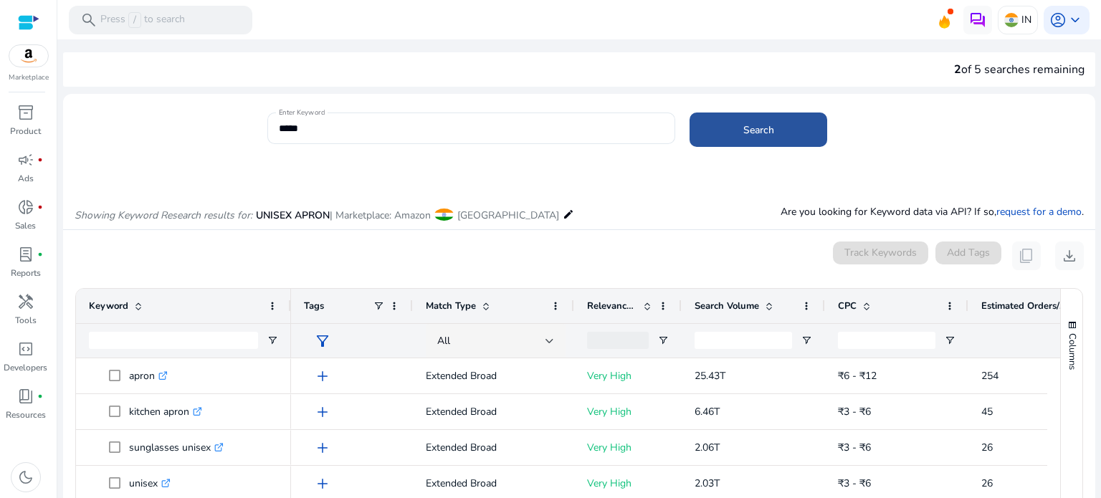
click at [768, 135] on span "Search" at bounding box center [758, 130] width 31 height 15
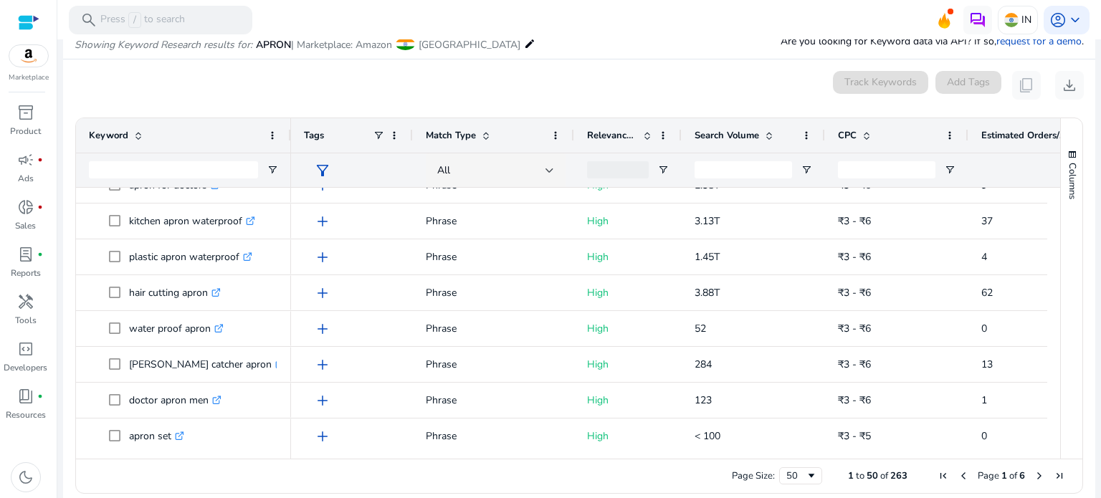
scroll to position [1358, 0]
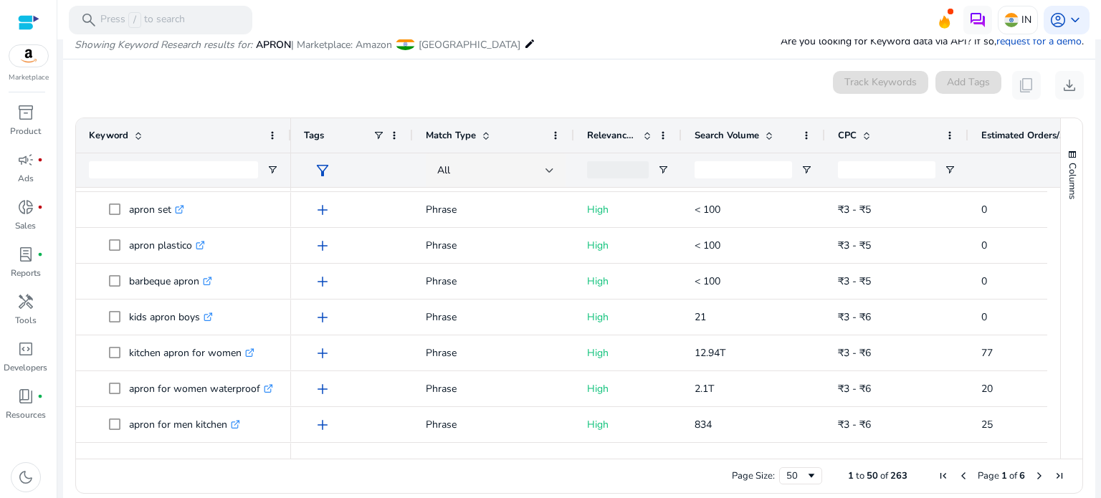
click at [1060, 435] on div "Columns Keyword Column Labels Drag here to set column labels" at bounding box center [1071, 288] width 22 height 340
click at [1052, 452] on div at bounding box center [1053, 452] width 13 height 13
drag, startPoint x: 1052, startPoint y: 452, endPoint x: 1051, endPoint y: 441, distance: 11.6
click at [1051, 441] on div "Keyword Tags Match Type CPC" at bounding box center [568, 288] width 984 height 340
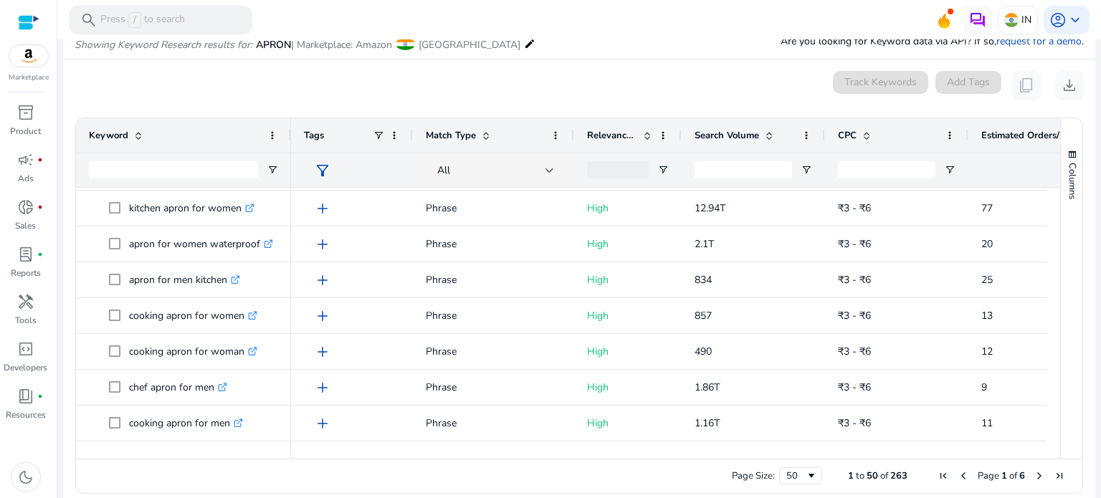
scroll to position [1533, 0]
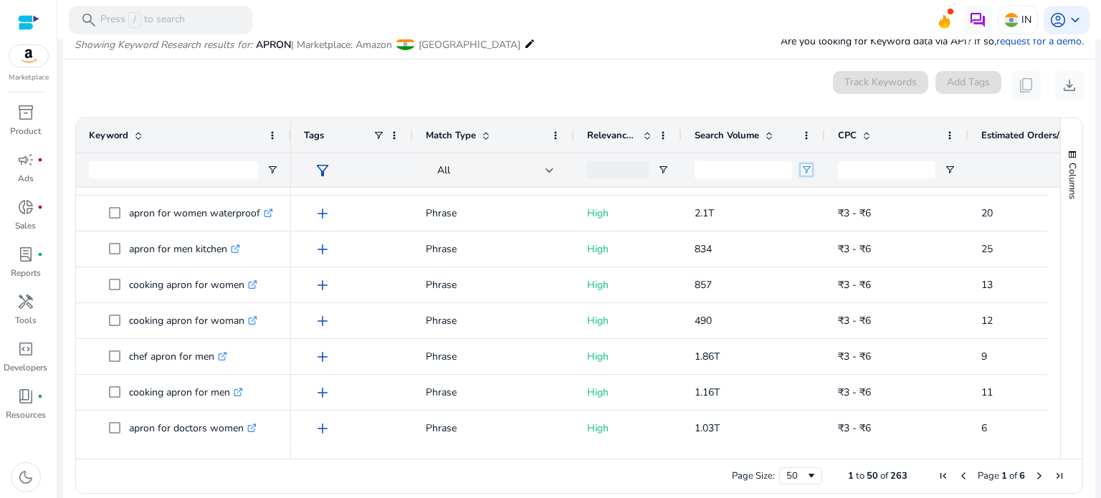
click at [803, 168] on span "Open Filter Menu" at bounding box center [806, 169] width 11 height 11
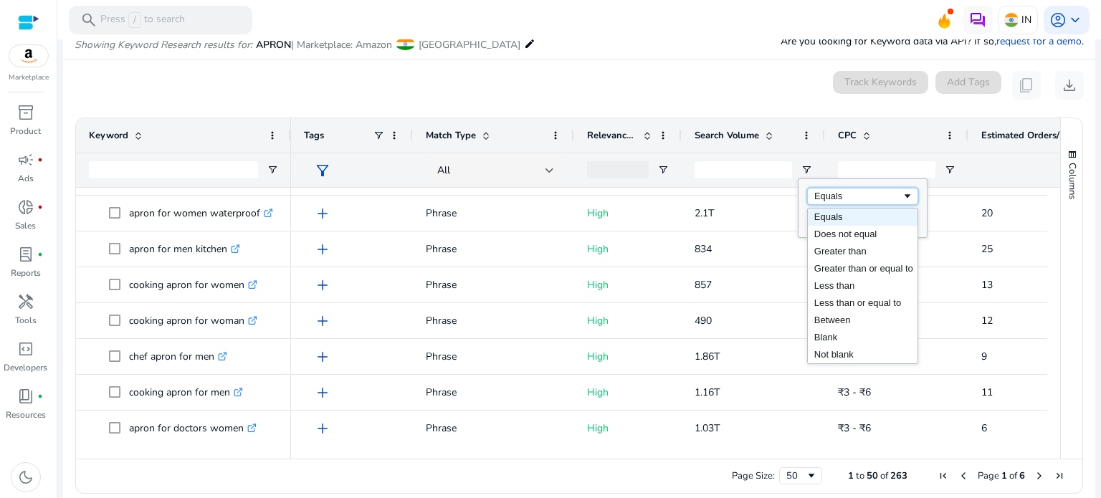
click at [906, 196] on span "Filtering operator" at bounding box center [907, 196] width 11 height 11
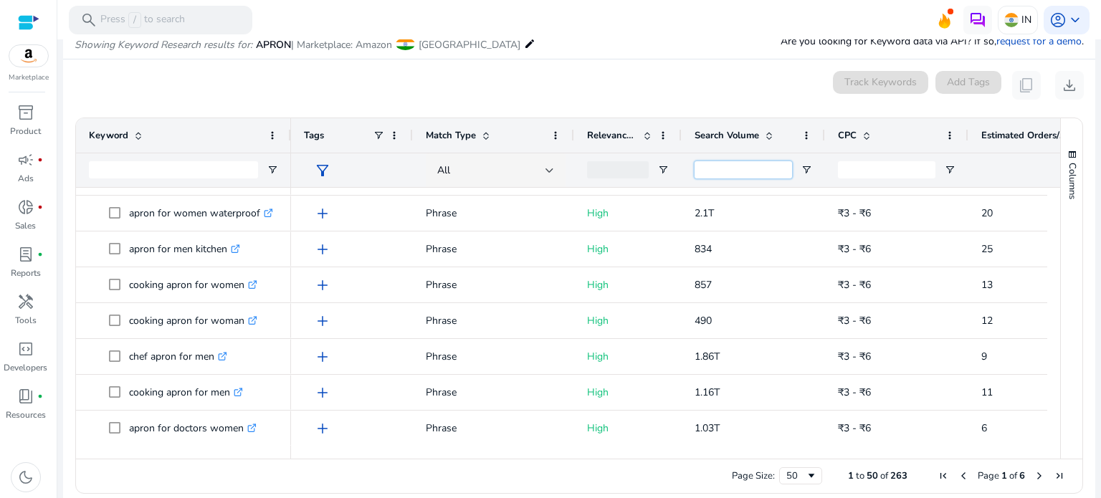
click at [763, 167] on input "Search Volume Filter Input" at bounding box center [743, 169] width 97 height 17
click at [1048, 447] on div at bounding box center [1053, 452] width 13 height 13
drag, startPoint x: 1048, startPoint y: 447, endPoint x: 1074, endPoint y: 446, distance: 26.5
click at [1074, 446] on div "Keyword Tags Match Type 37" at bounding box center [579, 288] width 1006 height 340
click at [1074, 446] on div "Columns" at bounding box center [1072, 288] width 22 height 340
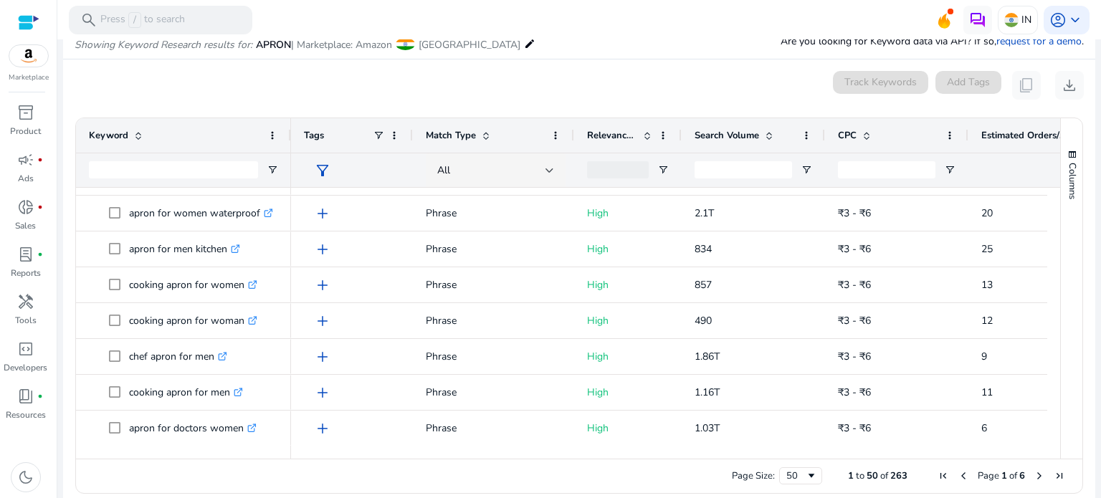
click at [1050, 449] on div at bounding box center [1053, 452] width 13 height 13
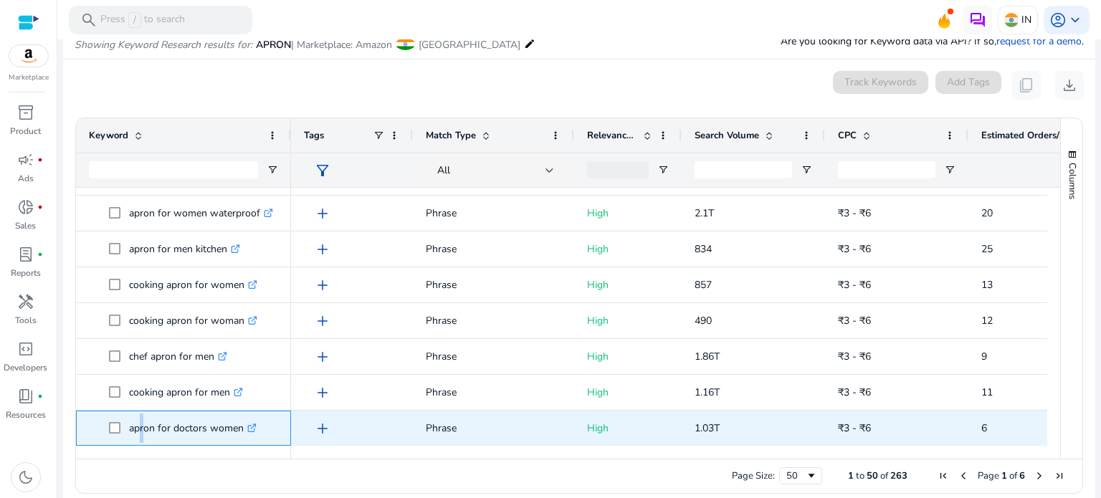
drag, startPoint x: 140, startPoint y: 439, endPoint x: 132, endPoint y: 426, distance: 14.9
click at [132, 426] on p "apron for doctors women .st0{fill:#2c8af8}" at bounding box center [193, 428] width 128 height 29
click at [125, 420] on span at bounding box center [119, 428] width 20 height 29
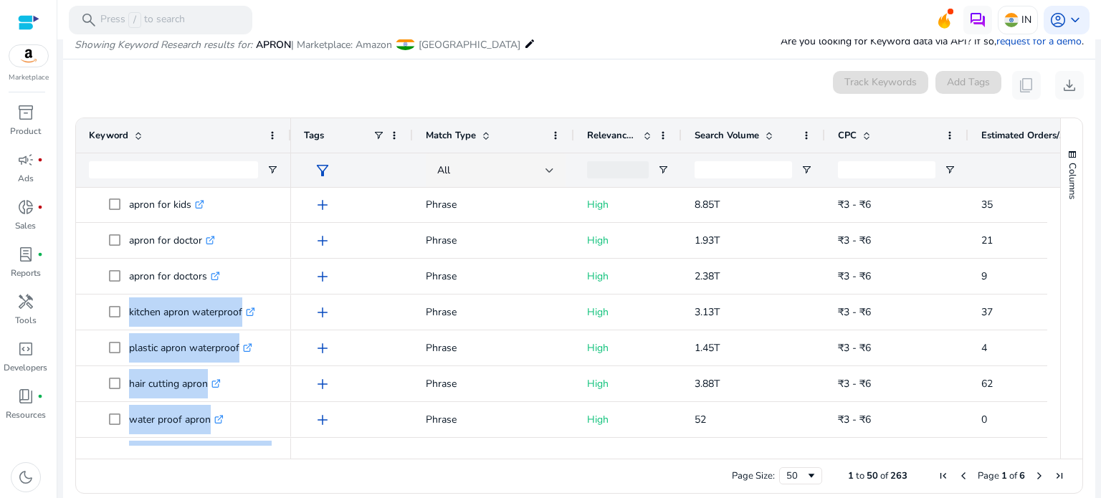
scroll to position [0, 0]
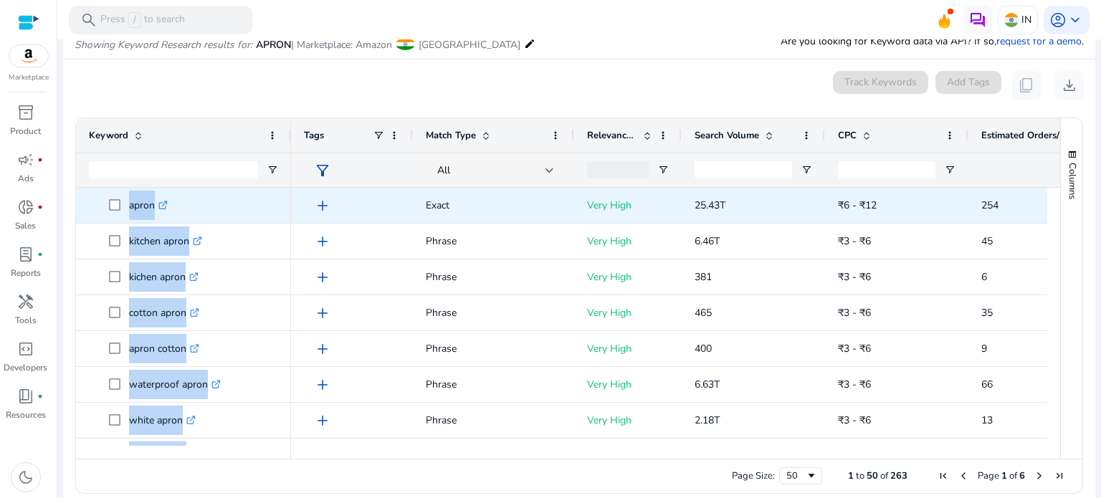
drag, startPoint x: 125, startPoint y: 420, endPoint x: 211, endPoint y: 221, distance: 216.7
click at [280, 201] on div "apron .st0{fill:#2c8af8}" at bounding box center [183, 205] width 215 height 35
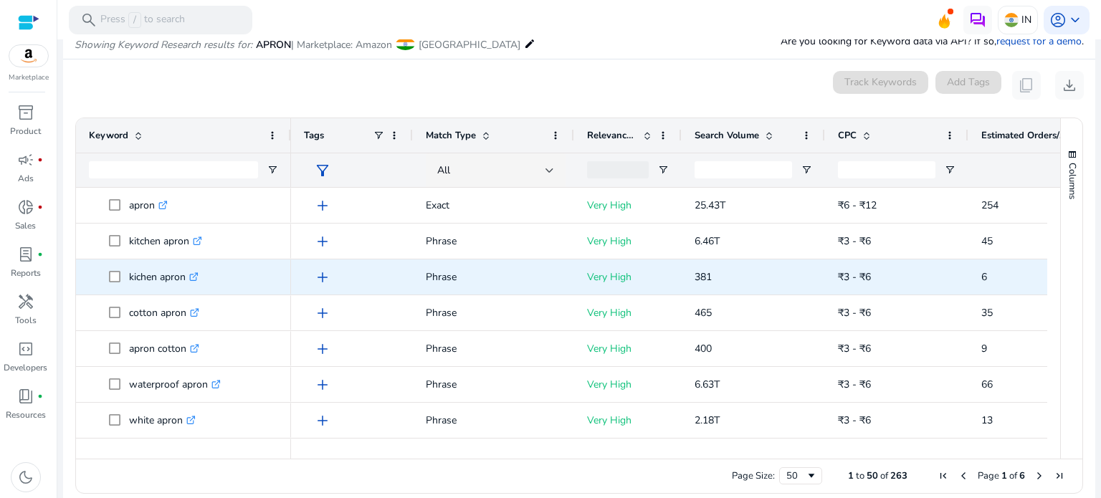
drag, startPoint x: 87, startPoint y: 166, endPoint x: 143, endPoint y: 292, distance: 137.7
click at [143, 292] on div "Keyword Tags Match Type CPC" at bounding box center [568, 288] width 984 height 340
drag, startPoint x: 82, startPoint y: 183, endPoint x: 161, endPoint y: 287, distance: 130.0
click at [161, 287] on div "Keyword Tags Match Type CPC" at bounding box center [568, 288] width 984 height 340
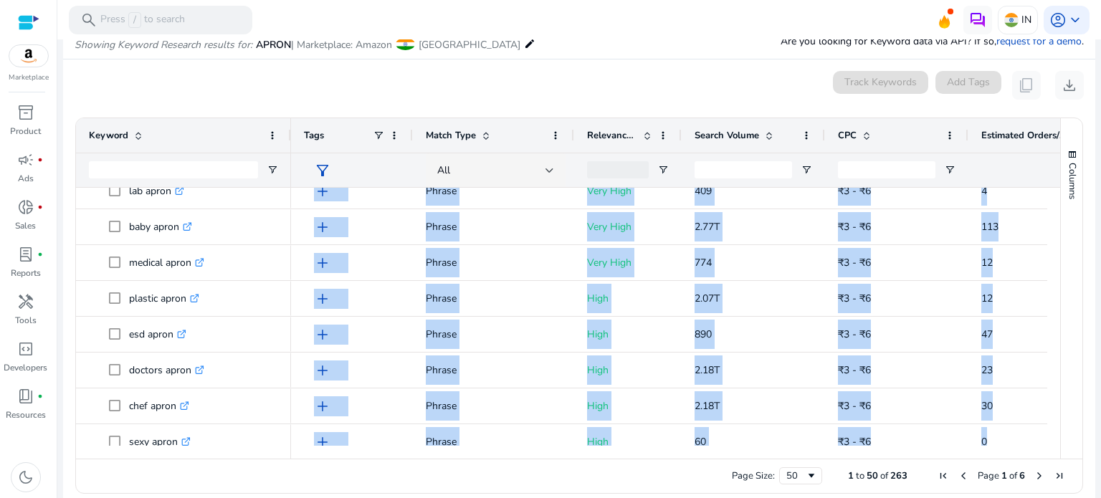
scroll to position [504, 0]
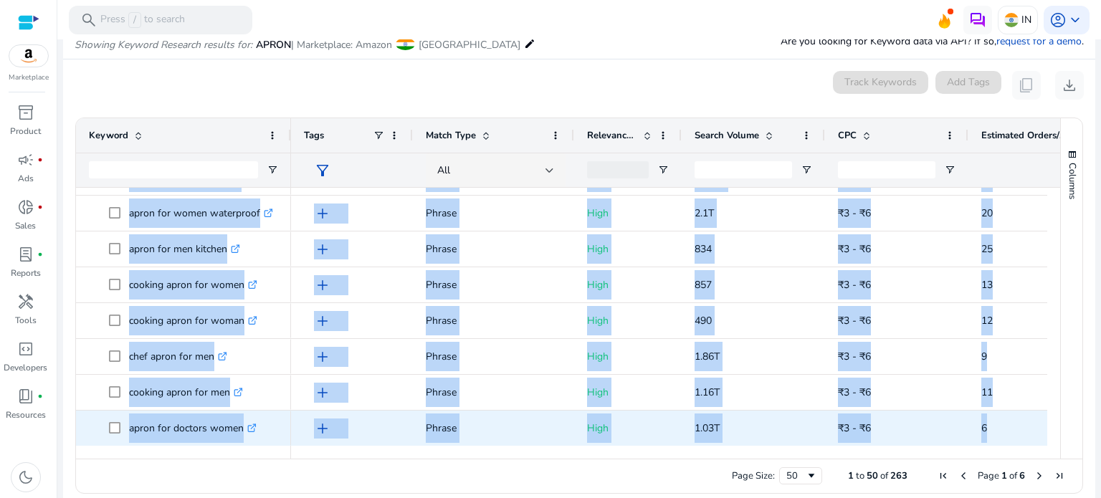
drag, startPoint x: 123, startPoint y: 191, endPoint x: 255, endPoint y: 434, distance: 276.5
copy div "apron .st0{fill:#2c8af8} kitchen apron waterproof .st0{fill:#2c8af8} plastic ap…"
